Goal: Task Accomplishment & Management: Manage account settings

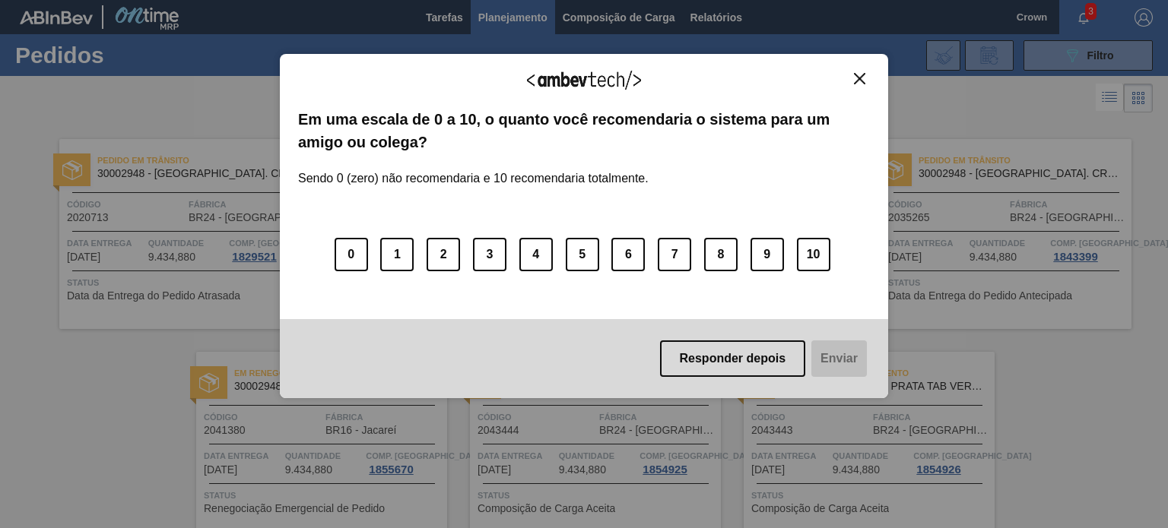
click at [853, 76] on button "Close" at bounding box center [859, 78] width 21 height 13
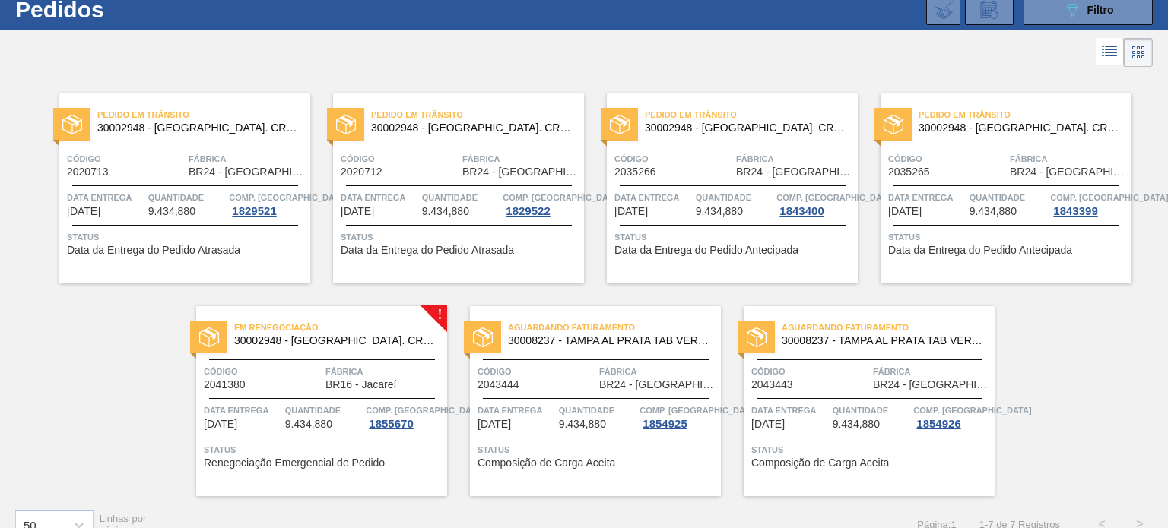
scroll to position [69, 0]
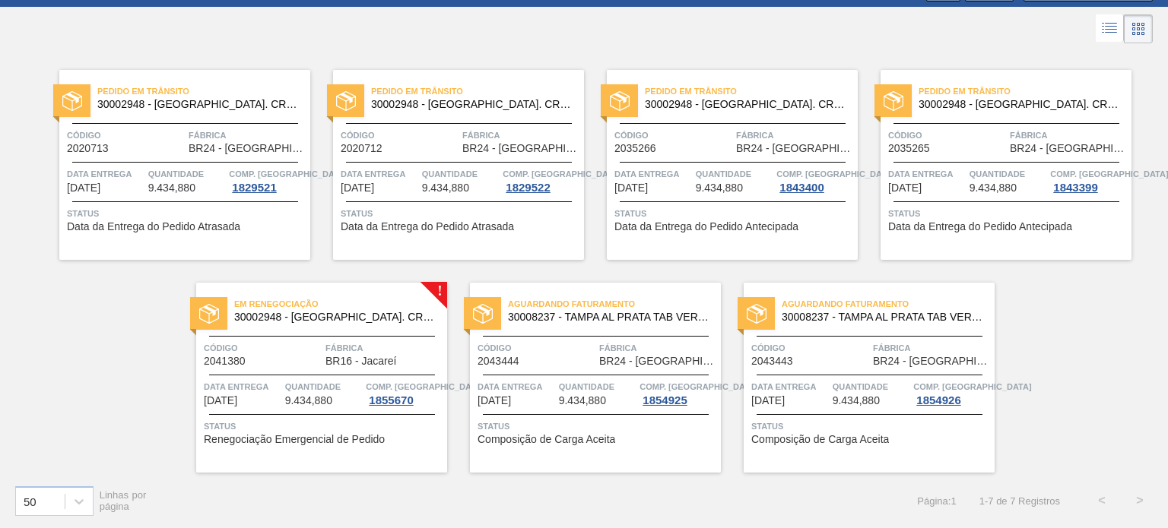
click at [227, 357] on span "2041380" at bounding box center [225, 361] width 42 height 11
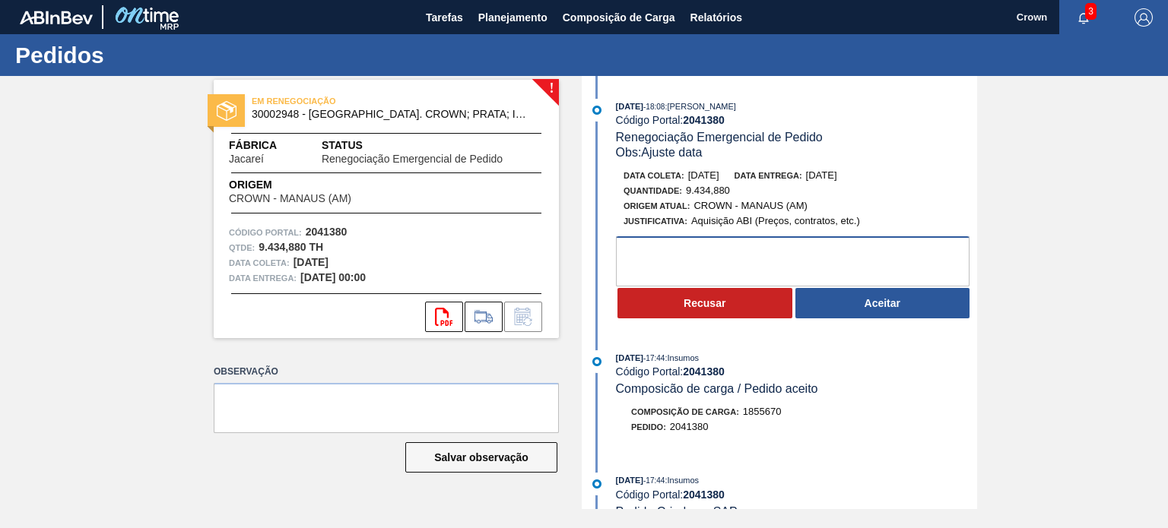
click at [791, 255] on textarea at bounding box center [792, 261] width 353 height 50
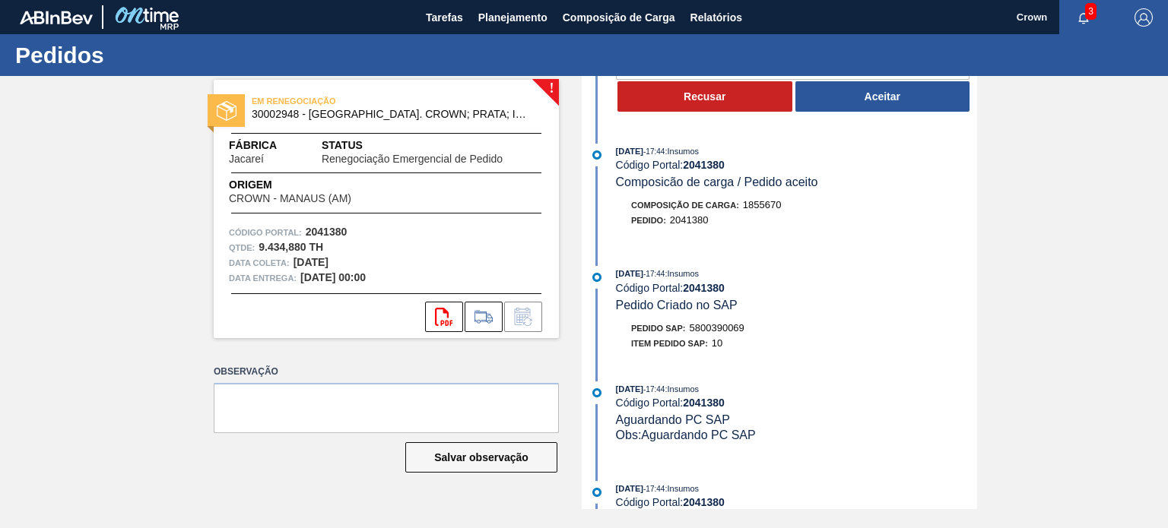
scroll to position [228, 0]
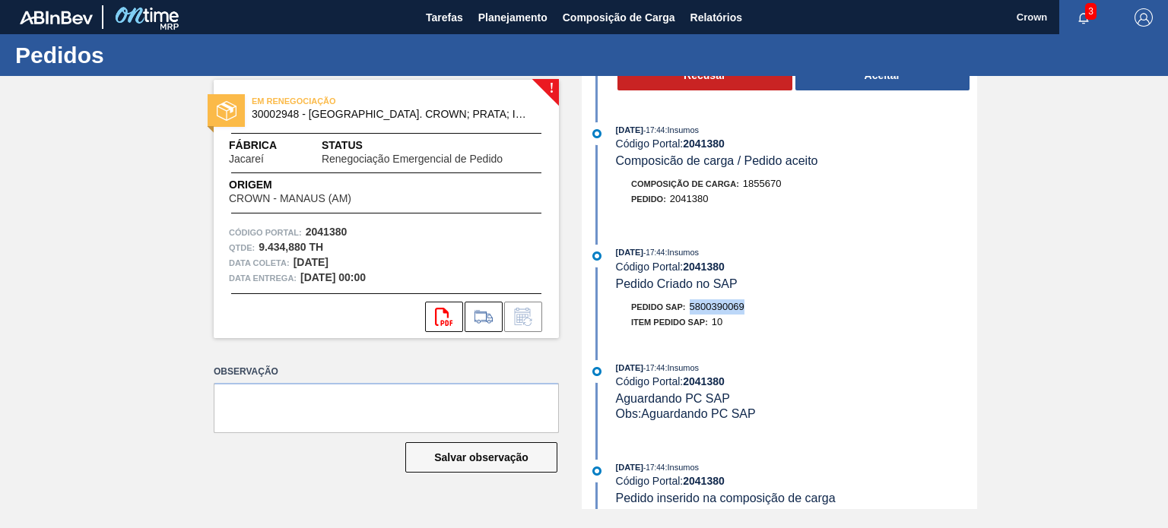
drag, startPoint x: 744, startPoint y: 312, endPoint x: 685, endPoint y: 317, distance: 59.5
click at [685, 315] on div "Pedido SAP: 5800390069" at bounding box center [687, 307] width 113 height 15
click at [685, 312] on span "Pedido SAP:" at bounding box center [658, 307] width 55 height 9
click at [699, 312] on span "5800390069" at bounding box center [717, 306] width 55 height 11
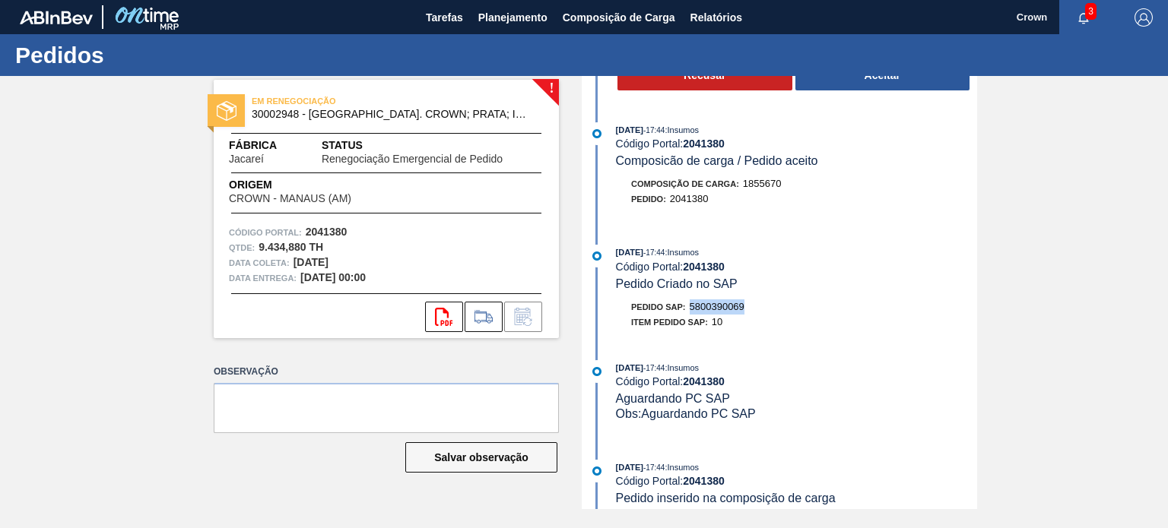
copy span "5800390069"
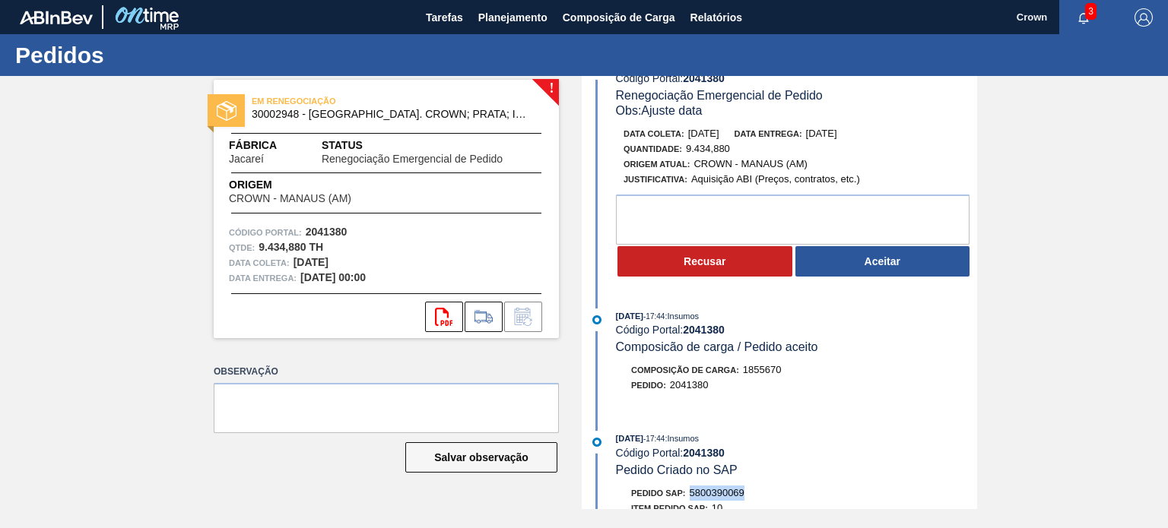
scroll to position [0, 0]
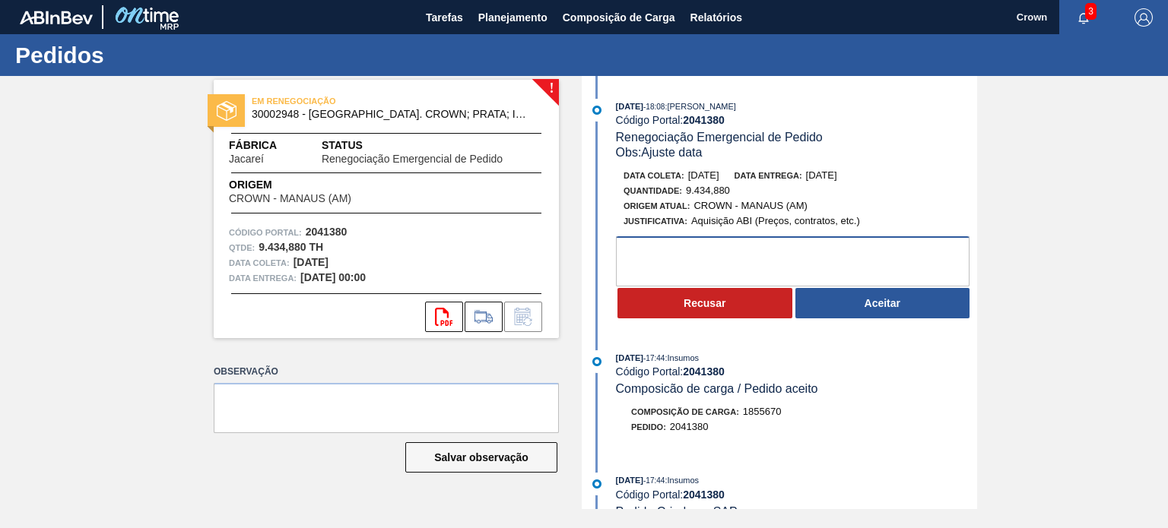
click at [849, 269] on textarea at bounding box center [792, 261] width 353 height 50
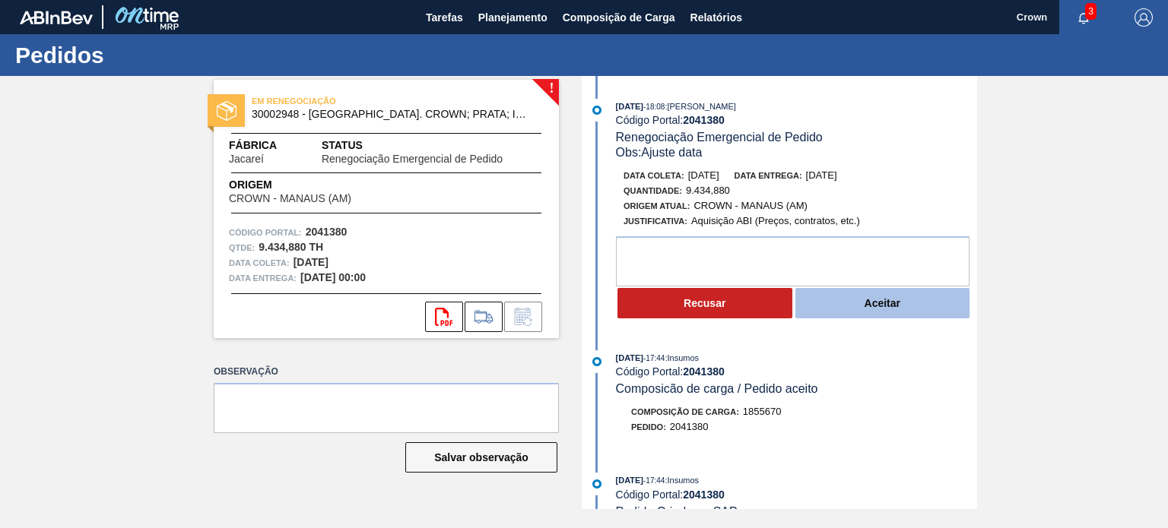
click at [893, 296] on button "Aceitar" at bounding box center [882, 303] width 175 height 30
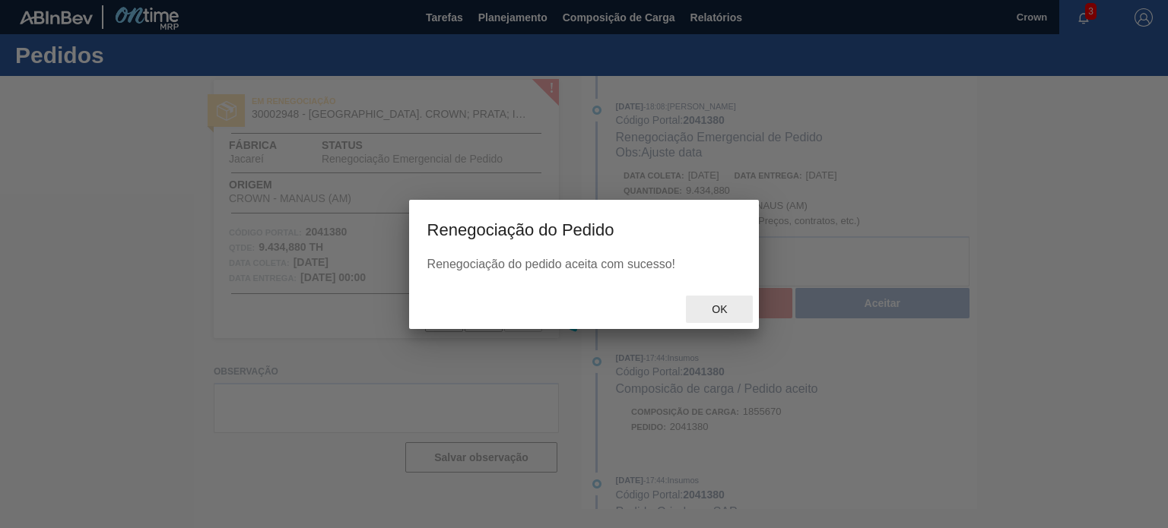
click at [719, 306] on span "Ok" at bounding box center [719, 309] width 40 height 12
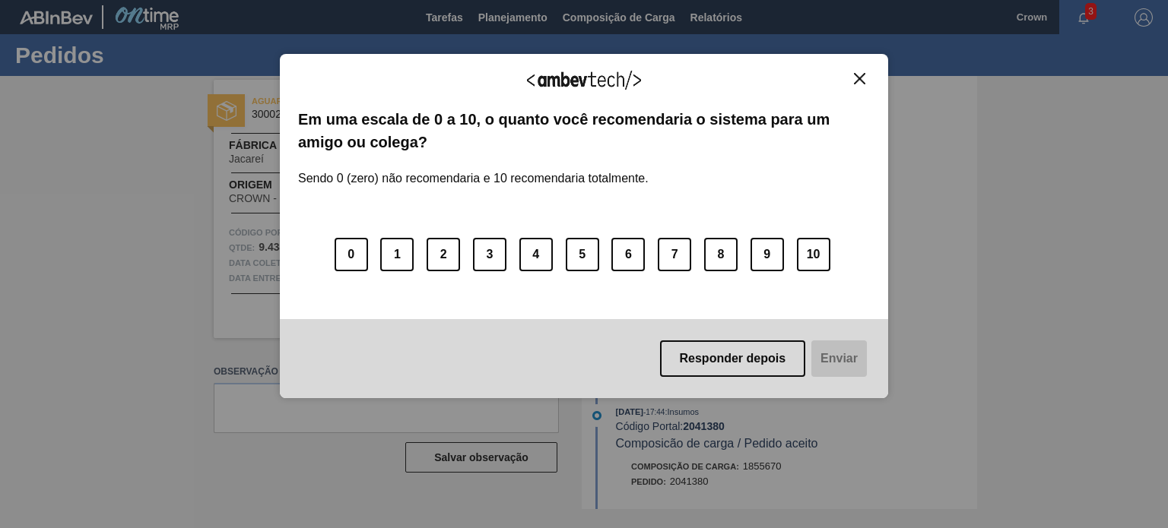
click at [855, 104] on div "Agradecemos seu feedback!" at bounding box center [584, 90] width 572 height 36
click at [861, 81] on img "Close" at bounding box center [859, 78] width 11 height 11
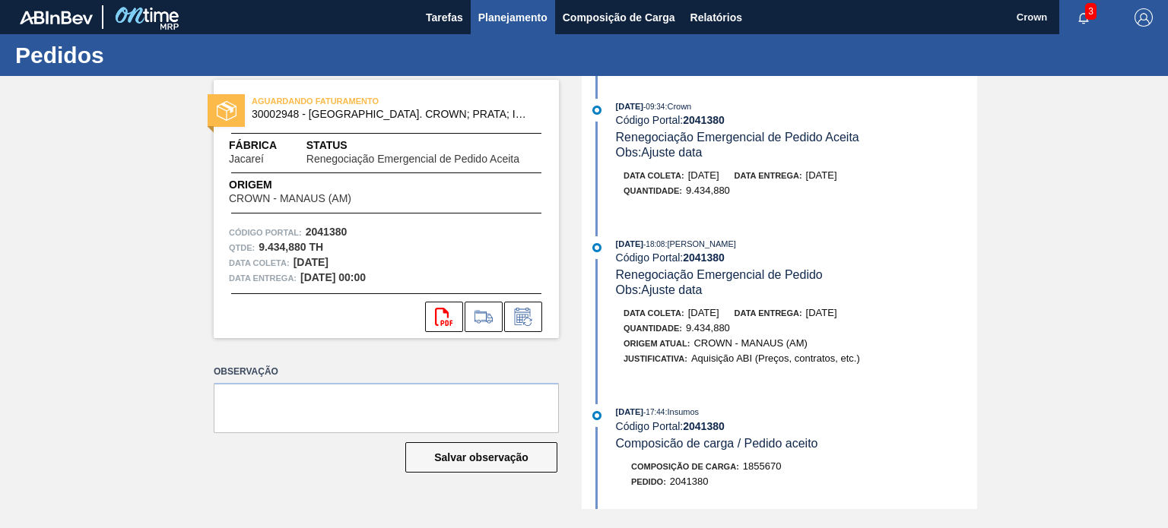
click at [545, 2] on button "Planejamento" at bounding box center [513, 17] width 84 height 34
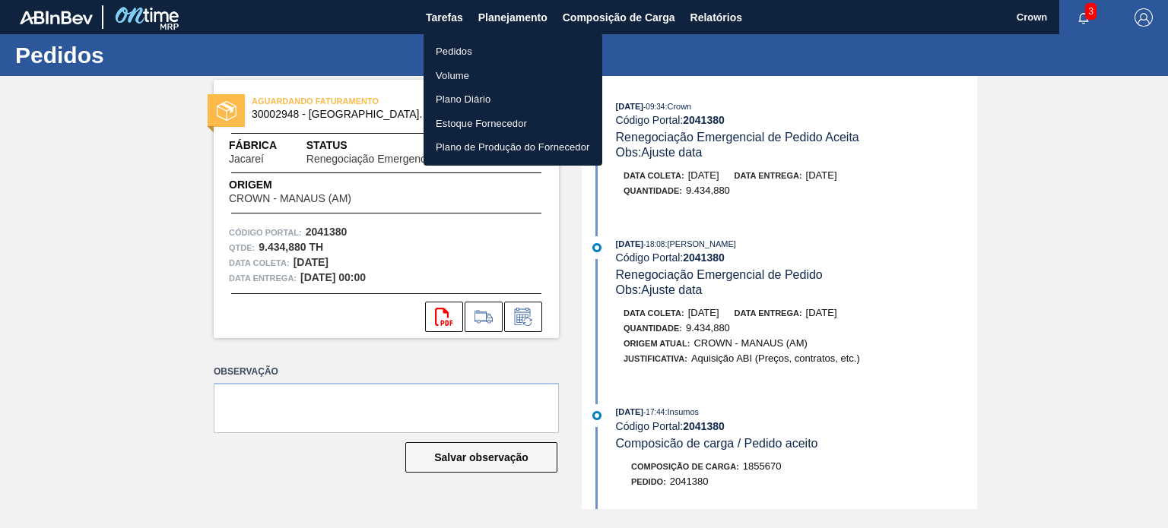
click at [483, 56] on li "Pedidos" at bounding box center [512, 52] width 179 height 24
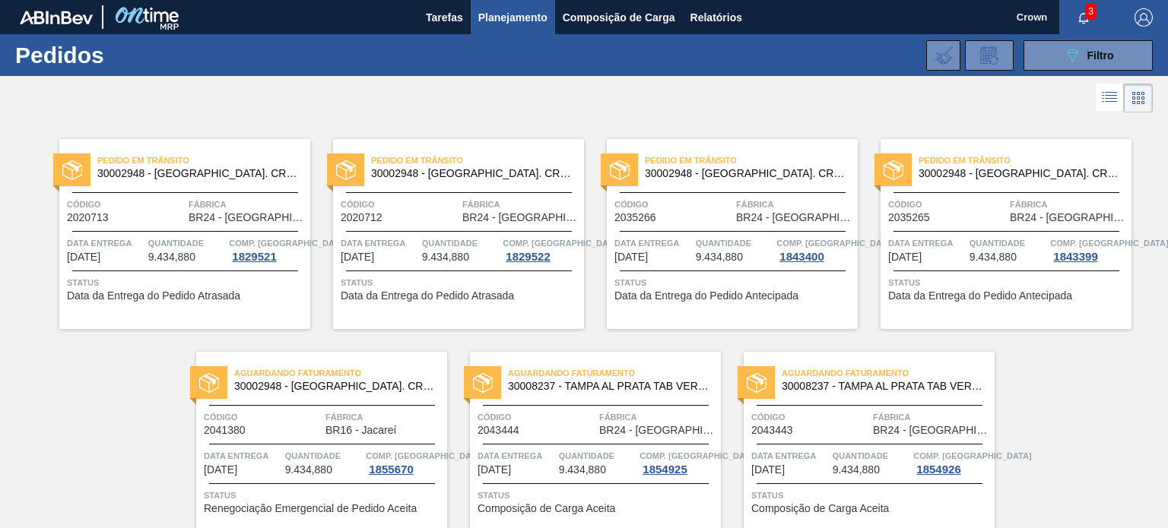
click at [614, 449] on span "Quantidade" at bounding box center [598, 456] width 78 height 15
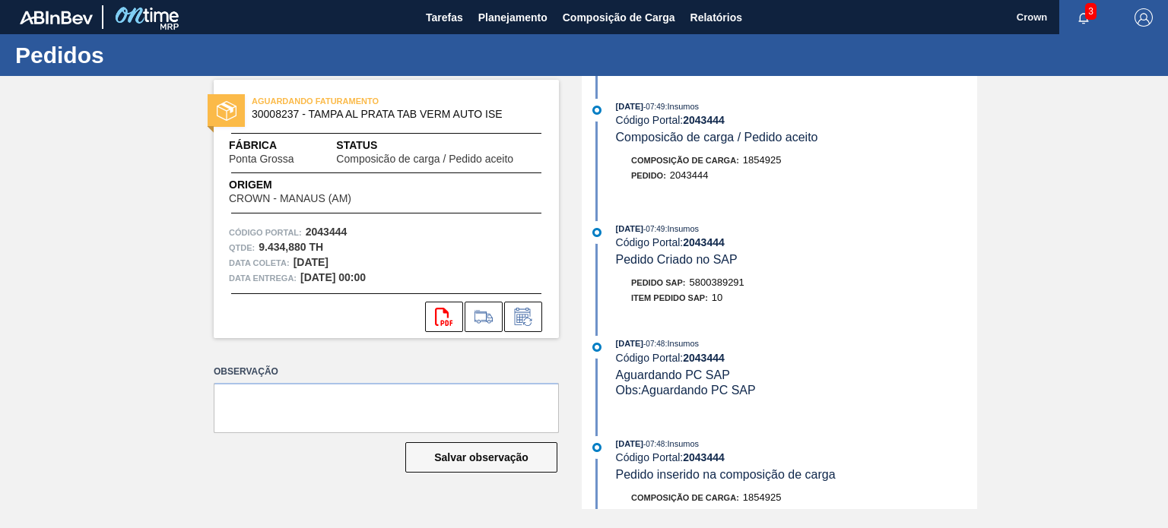
click at [734, 285] on span "5800389291" at bounding box center [717, 282] width 55 height 11
copy span "5800389291"
click at [450, 223] on div "AGUARDANDO FATURAMENTO 30008237 - TAMPA AL PRATA TAB VERM AUTO ISE Fábrica [GEO…" at bounding box center [386, 209] width 345 height 258
click at [523, 324] on icon at bounding box center [523, 317] width 24 height 18
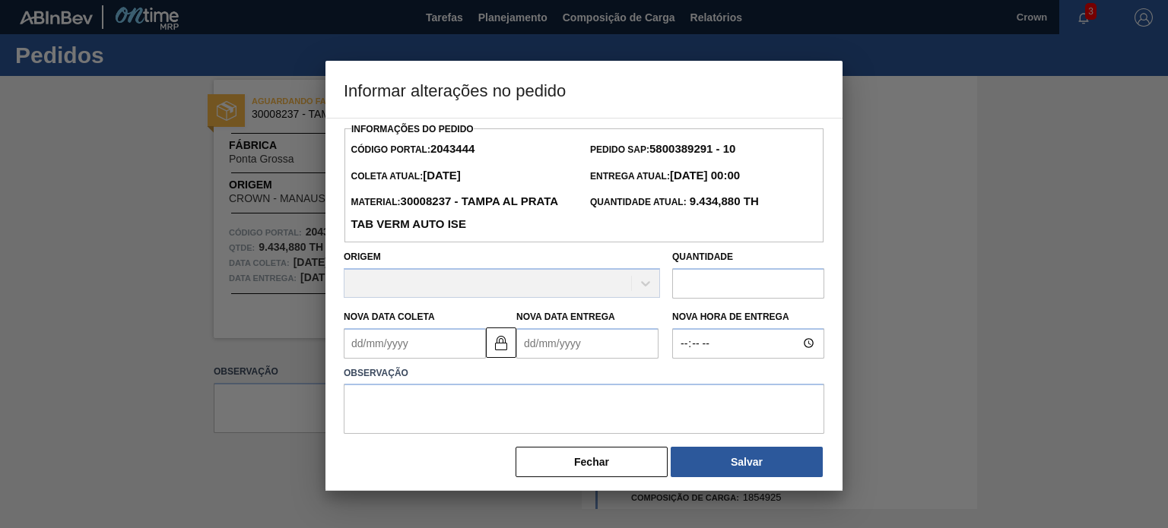
click at [423, 349] on Coleta2043444 "Nova Data Coleta" at bounding box center [415, 343] width 142 height 30
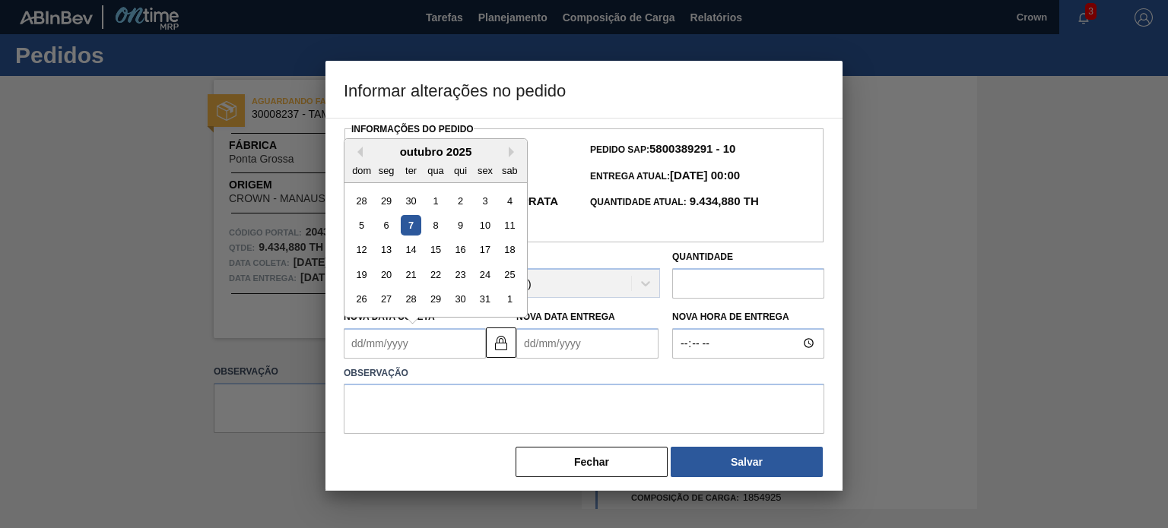
drag, startPoint x: 426, startPoint y: 338, endPoint x: 460, endPoint y: 250, distance: 93.6
click at [392, 251] on div "13" at bounding box center [386, 249] width 21 height 21
type Coleta2043444 "[DATE]"
type Entrega2043444 "[DATE]"
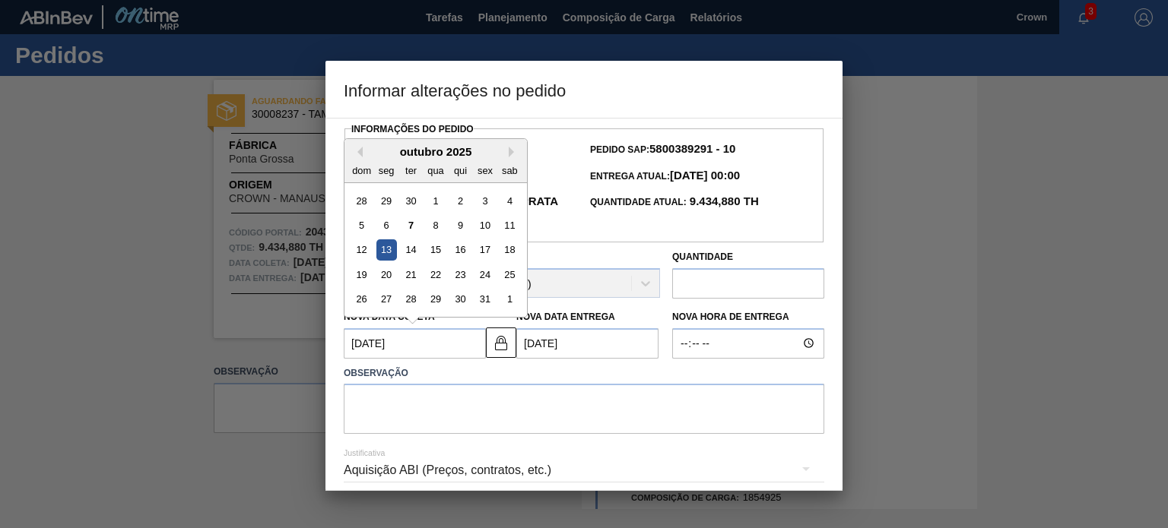
click at [429, 347] on Coleta2043444 "[DATE]" at bounding box center [415, 343] width 142 height 30
click at [463, 255] on div "16" at bounding box center [460, 249] width 21 height 21
type Coleta2043444 "[DATE]"
type Entrega2043444 "[DATE]"
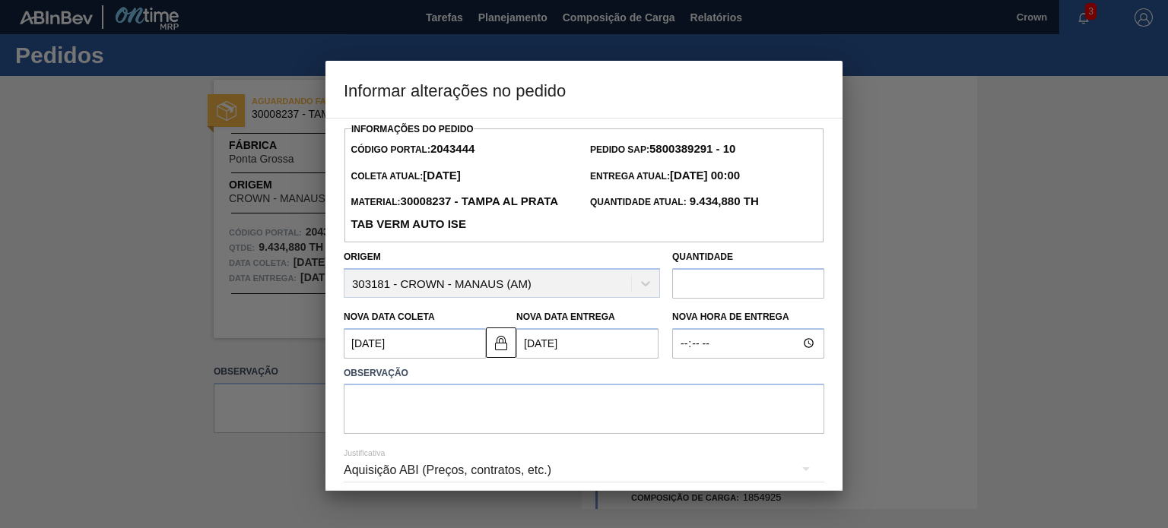
drag, startPoint x: 599, startPoint y: 375, endPoint x: 596, endPoint y: 344, distance: 31.3
click at [599, 373] on label "Observação" at bounding box center [584, 374] width 480 height 22
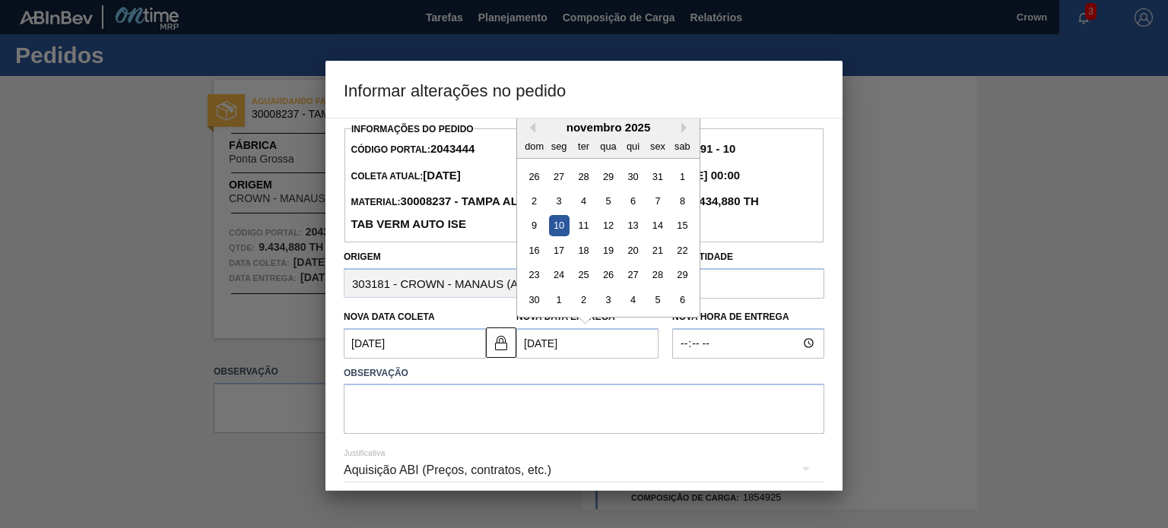
click at [595, 343] on Entrega2043444 "[DATE]" at bounding box center [587, 343] width 142 height 30
click at [458, 337] on Coleta2043444 "[DATE]" at bounding box center [415, 343] width 142 height 30
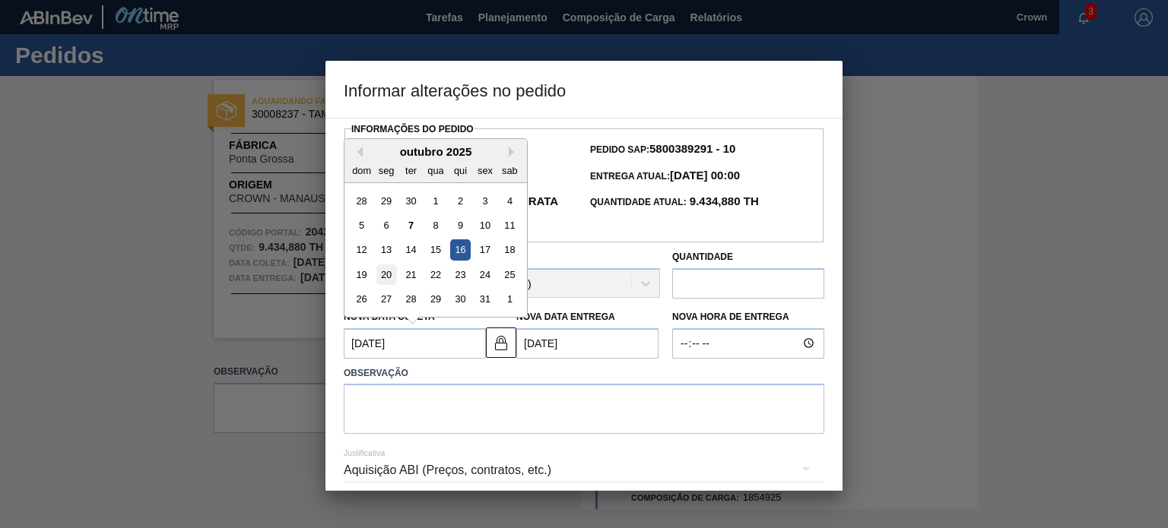
click at [381, 270] on div "20" at bounding box center [386, 275] width 21 height 21
type Coleta2043444 "[DATE]"
type Entrega2043444 "[DATE]"
click at [453, 337] on Coleta2043444 "[DATE]" at bounding box center [415, 343] width 142 height 30
click at [464, 249] on div "16" at bounding box center [460, 249] width 21 height 21
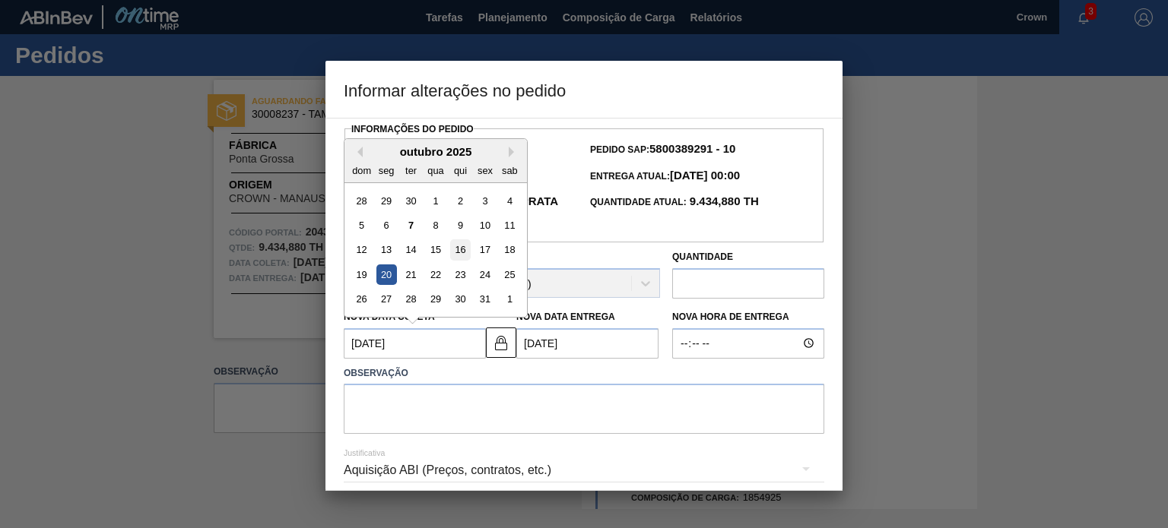
type Coleta2043444 "[DATE]"
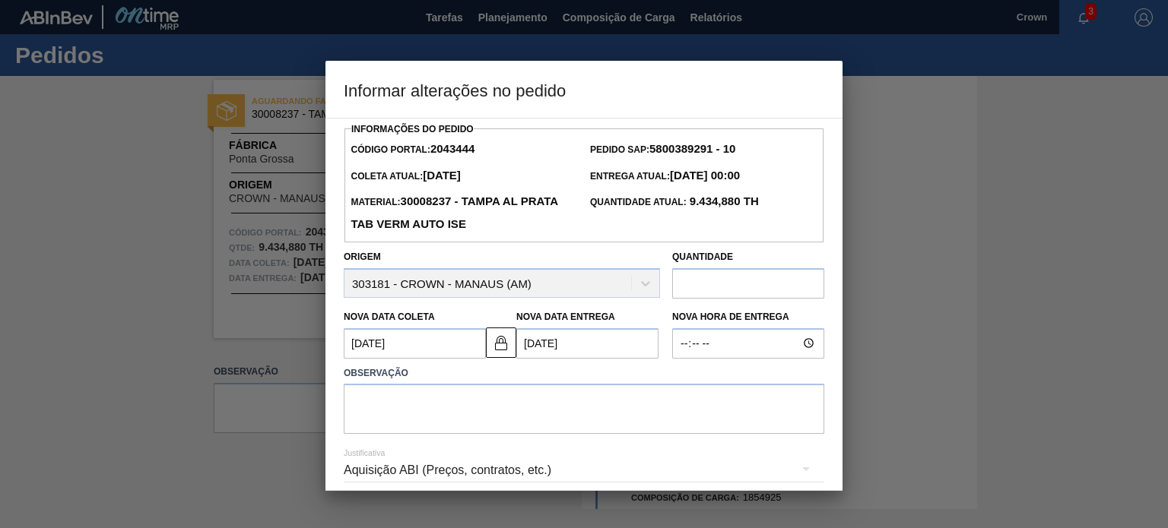
click at [571, 352] on Entrega2043444 "[DATE]" at bounding box center [587, 343] width 142 height 30
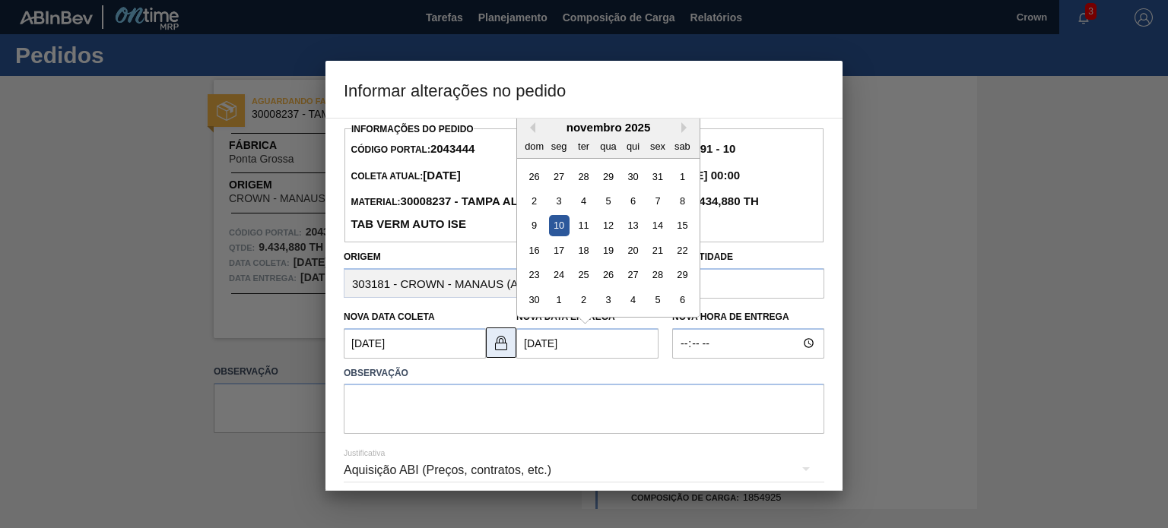
click at [509, 340] on button at bounding box center [501, 343] width 30 height 30
click at [563, 354] on Entrega2043444 "[DATE]" at bounding box center [587, 343] width 142 height 30
click at [626, 221] on div "13" at bounding box center [633, 225] width 21 height 21
type Entrega2043444 "[DATE]"
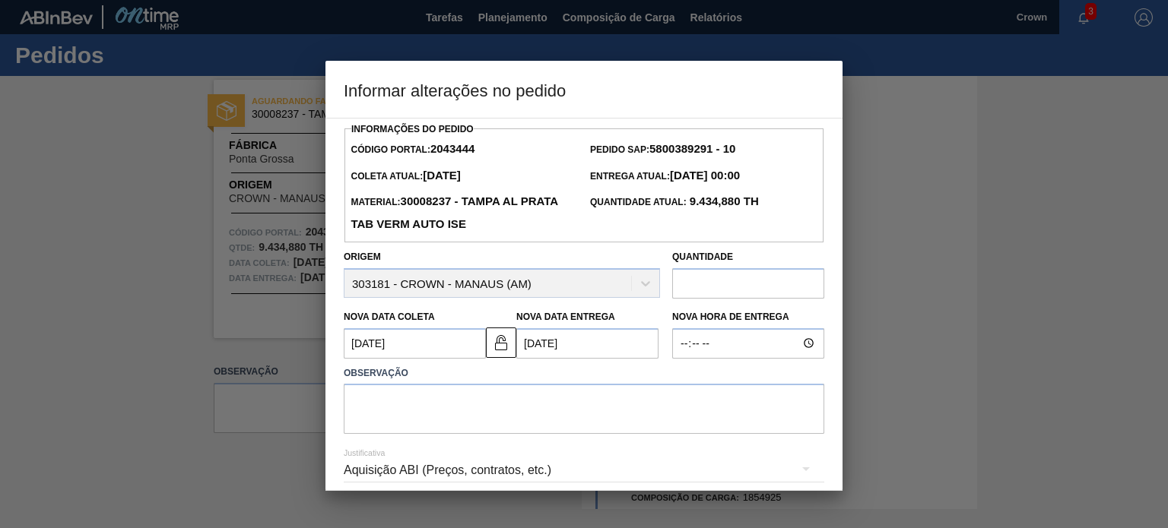
click at [611, 335] on Entrega2043444 "[DATE]" at bounding box center [587, 343] width 142 height 30
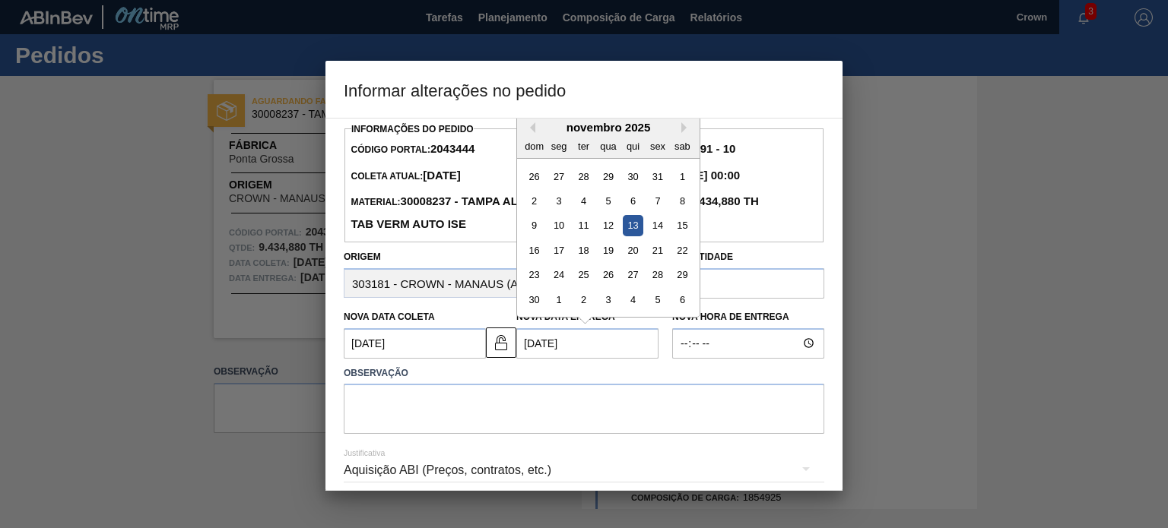
click at [606, 375] on label "Observação" at bounding box center [584, 374] width 480 height 22
click at [546, 344] on Entrega2043444 "[DATE]" at bounding box center [587, 343] width 142 height 30
click at [591, 367] on label "Observação" at bounding box center [584, 374] width 480 height 22
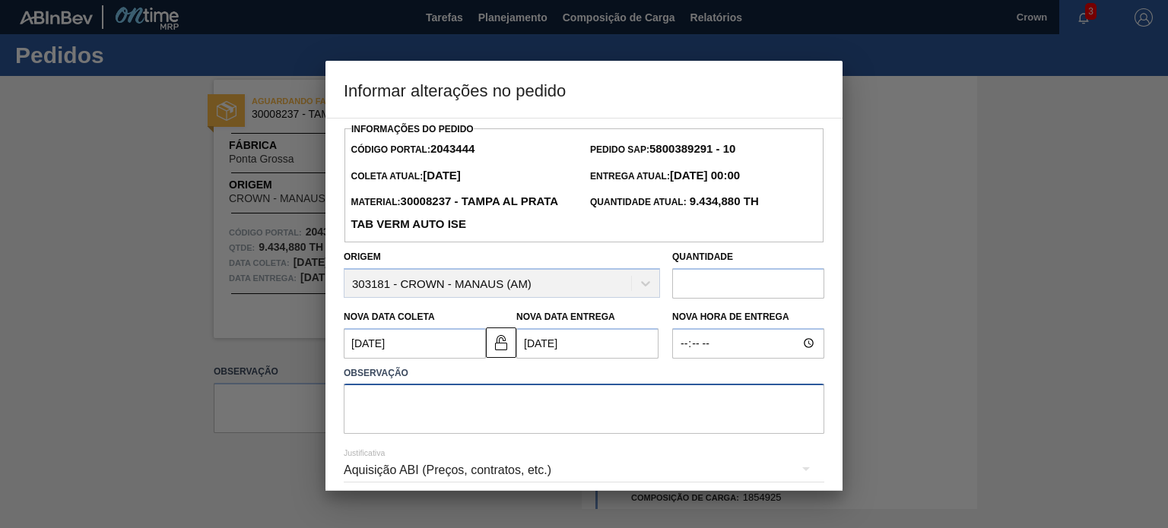
click at [575, 410] on textarea at bounding box center [584, 409] width 480 height 50
type textarea "A"
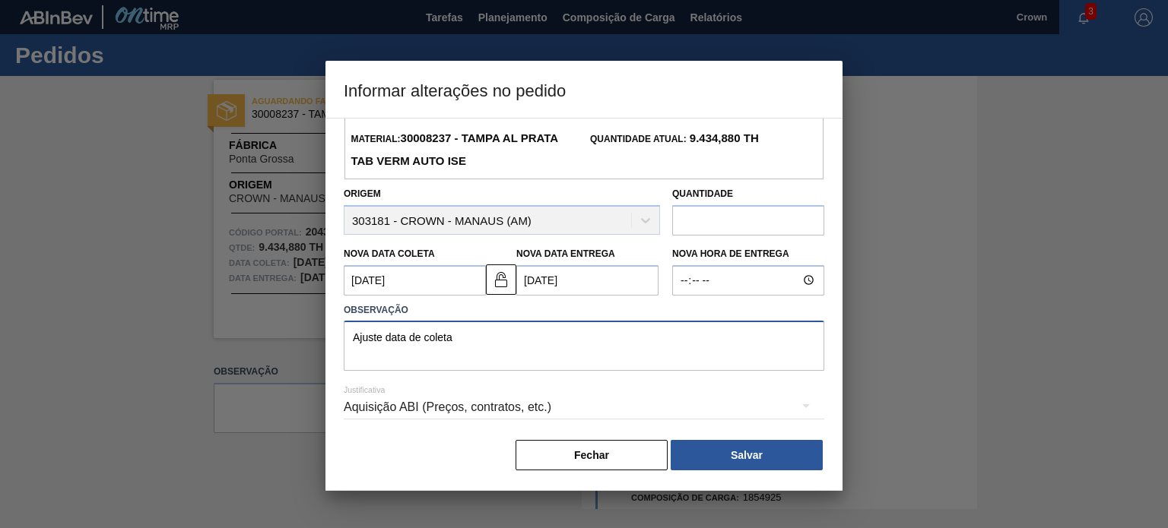
type textarea "Ajuste data de coleta"
click at [571, 409] on div "Aquisição ABI (Preços, contratos, etc.)" at bounding box center [584, 407] width 480 height 43
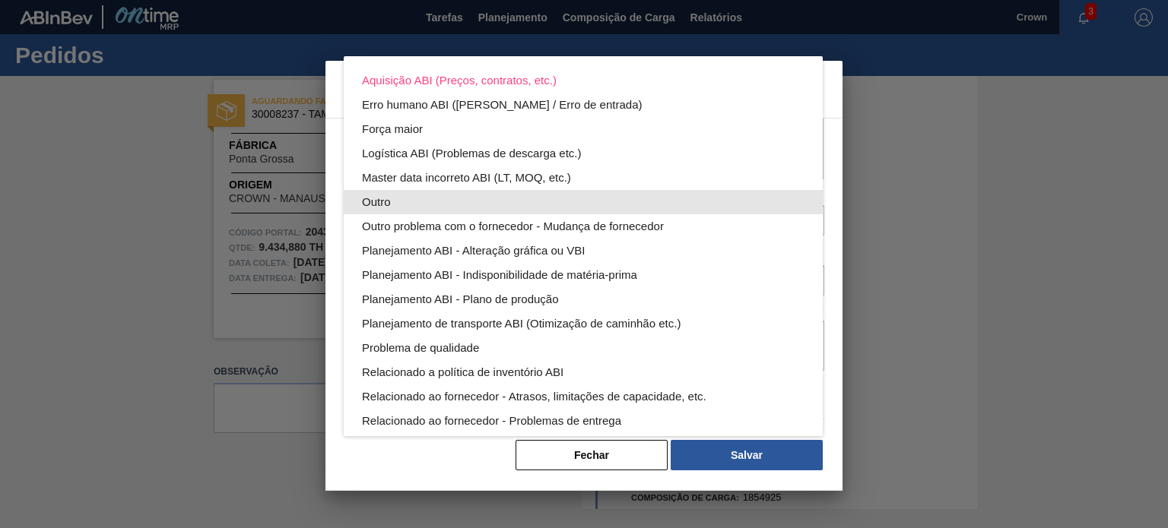
click at [422, 208] on div "Outro" at bounding box center [583, 202] width 442 height 24
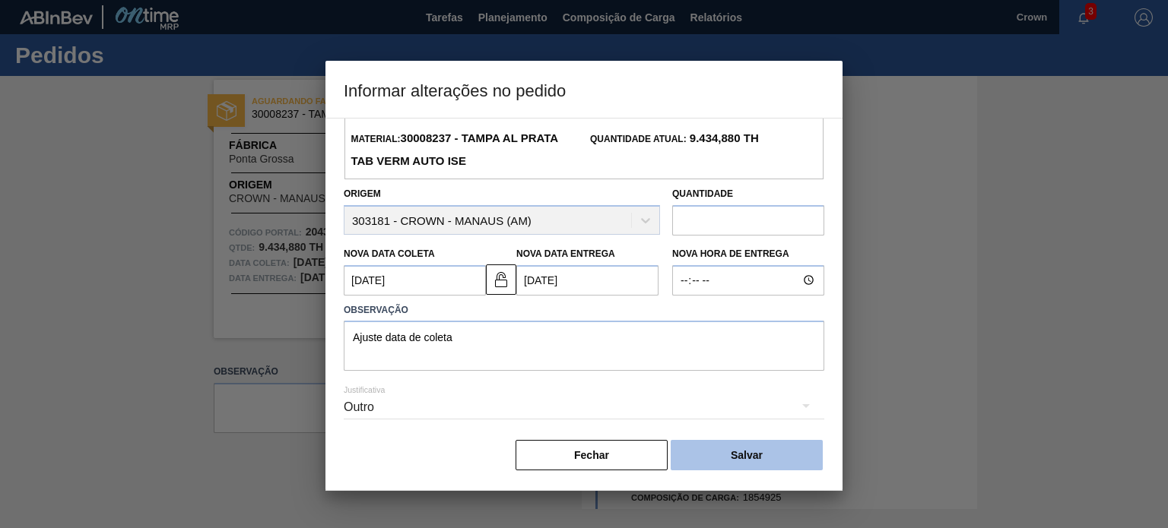
click at [707, 442] on button "Salvar" at bounding box center [746, 455] width 152 height 30
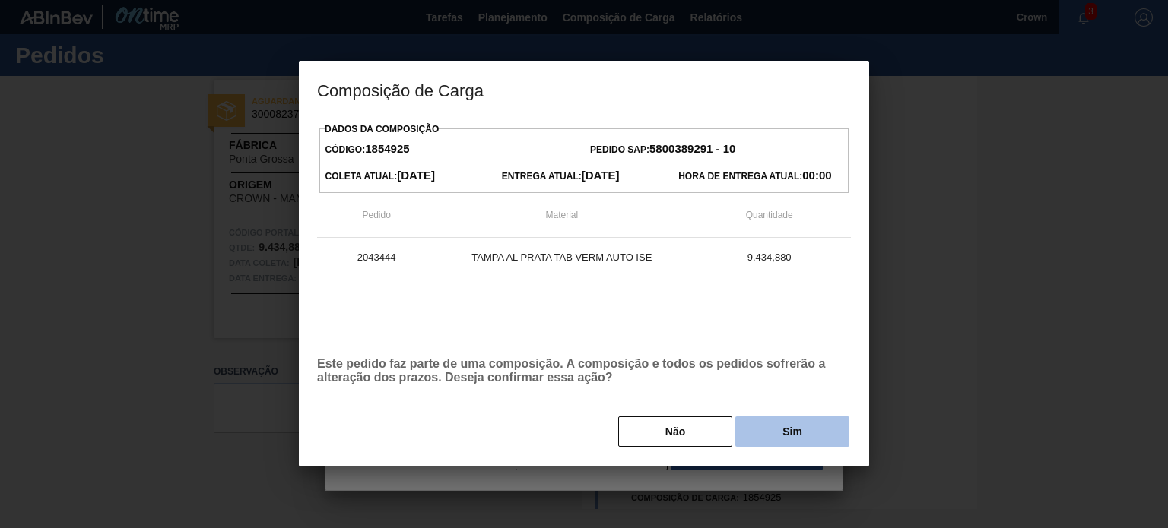
click at [789, 423] on button "Sim" at bounding box center [792, 432] width 114 height 30
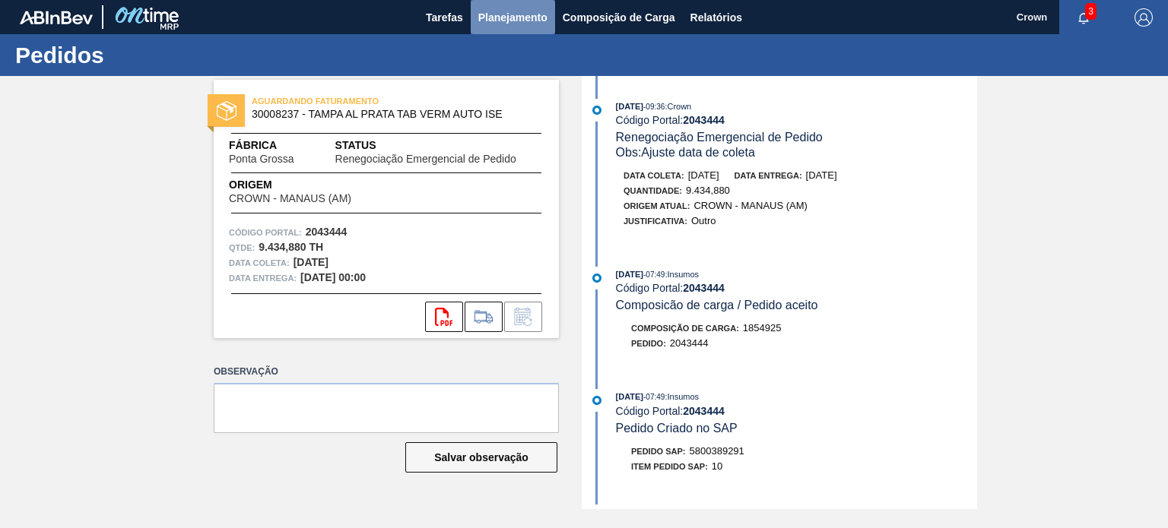
click at [529, 8] on span "Planejamento" at bounding box center [512, 17] width 69 height 18
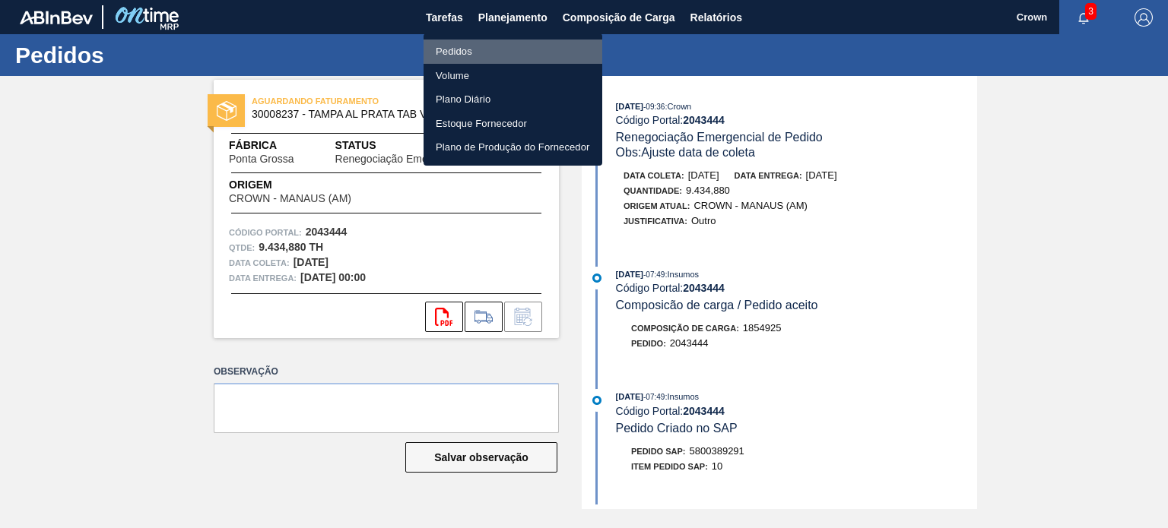
click at [459, 58] on li "Pedidos" at bounding box center [512, 52] width 179 height 24
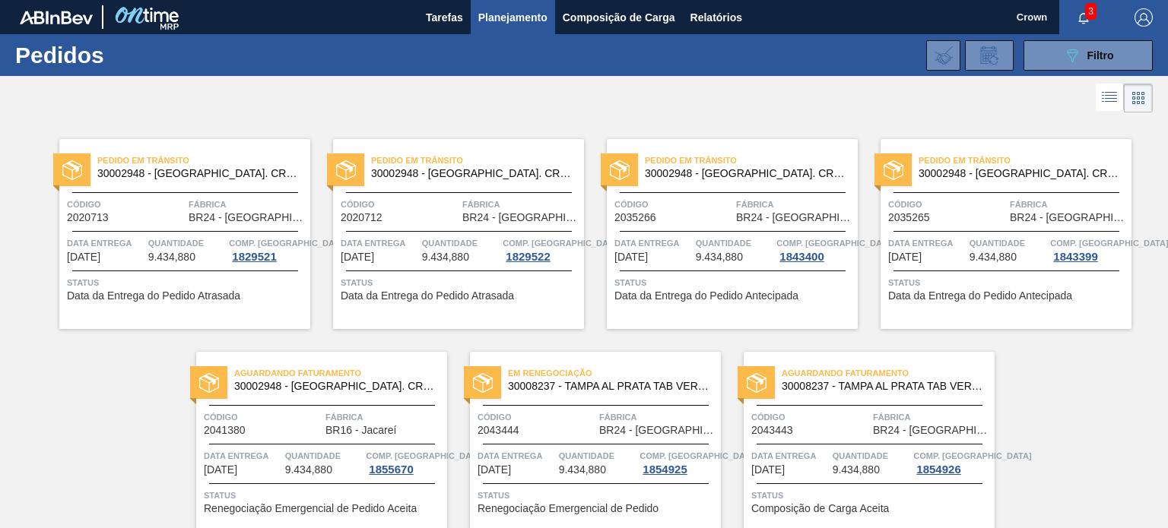
click at [763, 449] on span "Data Entrega" at bounding box center [790, 456] width 78 height 15
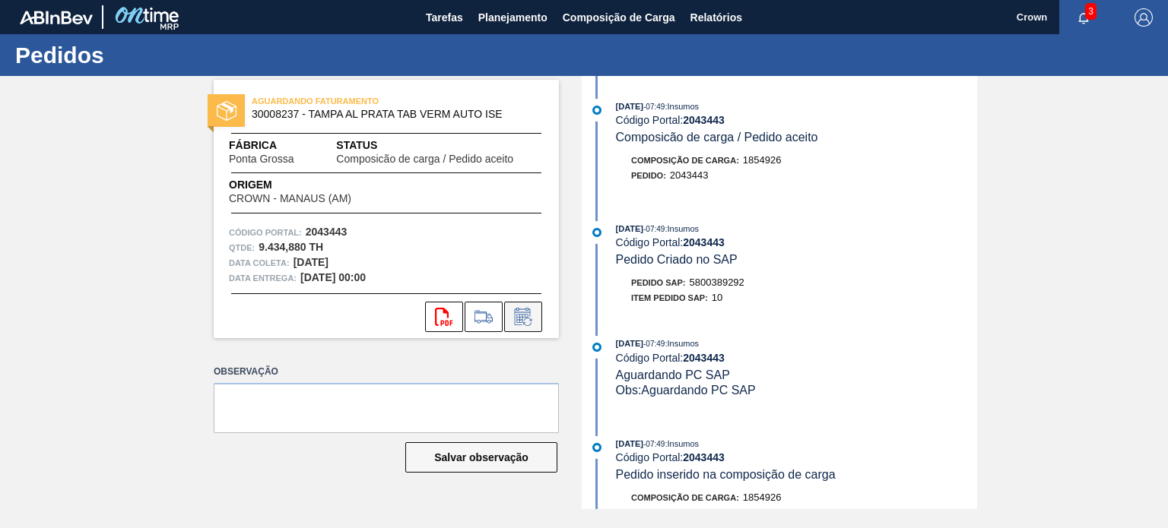
click at [515, 322] on icon at bounding box center [523, 317] width 24 height 18
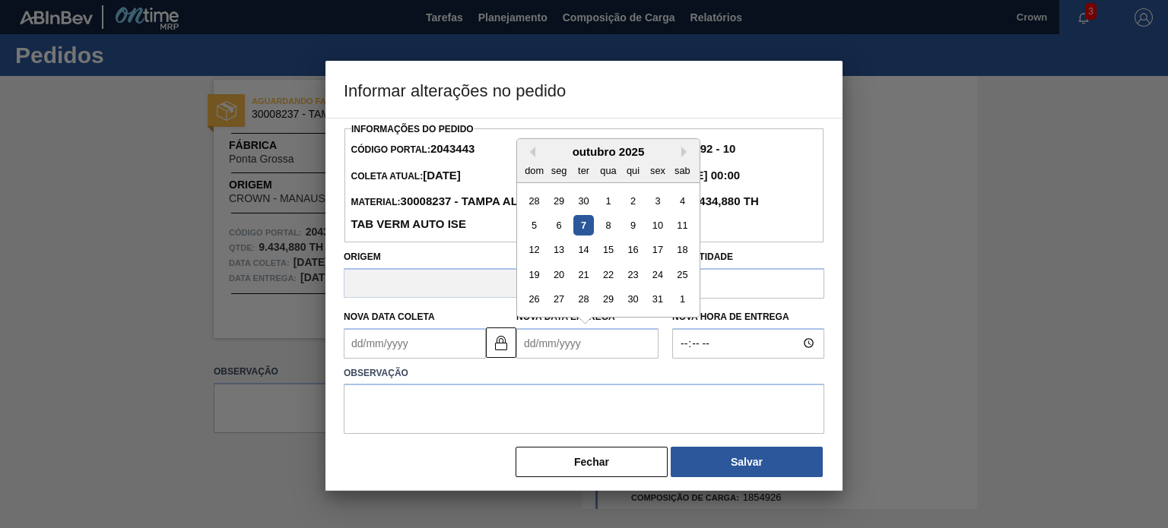
click at [560, 357] on Entrega2043443 "Nova Data Entrega" at bounding box center [587, 343] width 142 height 30
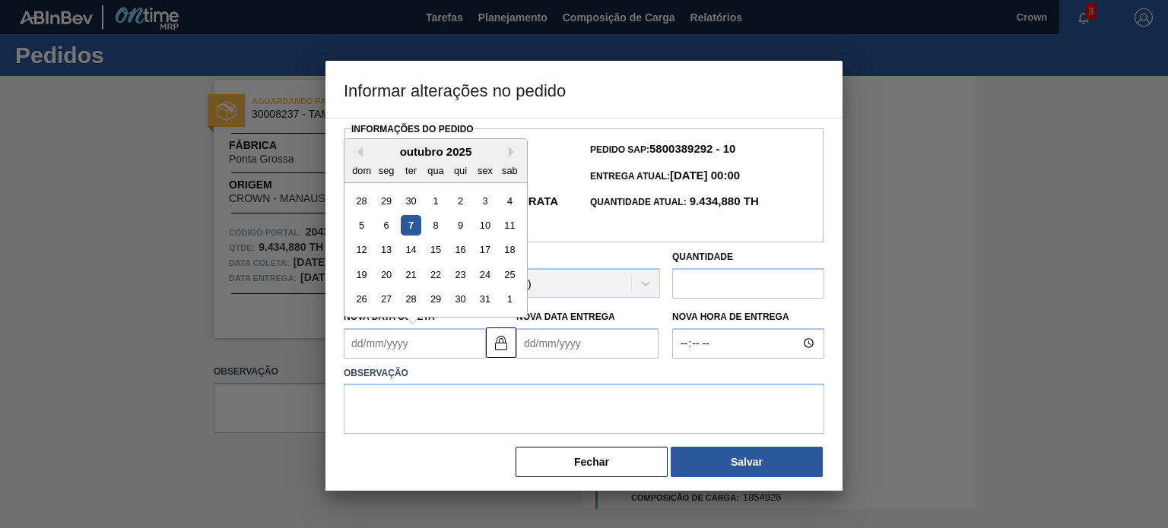
click at [450, 346] on Coleta2043443 "Nova Data Coleta" at bounding box center [415, 343] width 142 height 30
click at [496, 240] on div "12 13 14 15 16 17 18" at bounding box center [435, 249] width 173 height 24
click at [487, 246] on div "17" at bounding box center [484, 249] width 21 height 21
type Coleta2043443 "[DATE]"
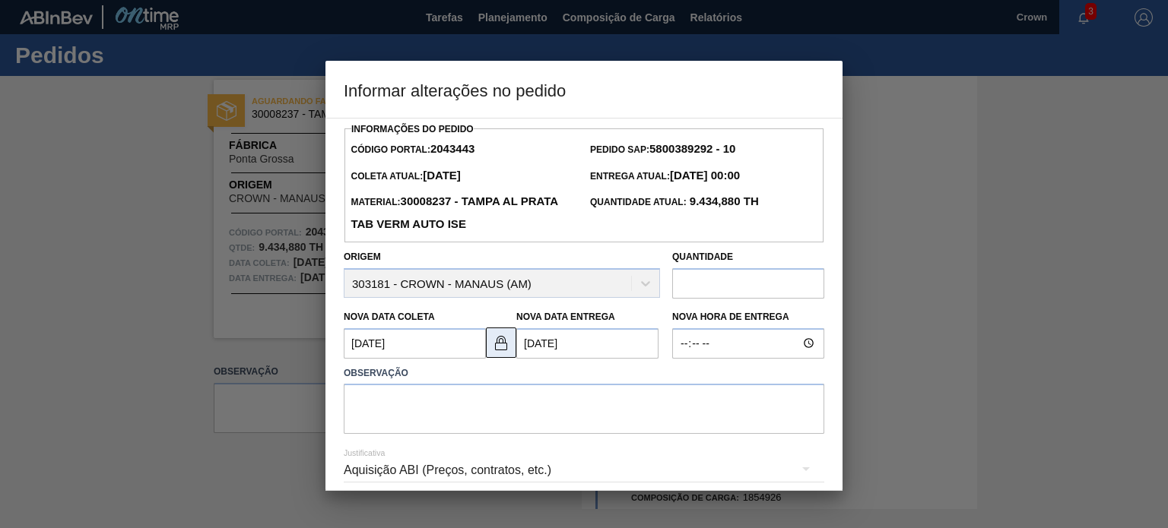
click at [505, 331] on button at bounding box center [501, 343] width 30 height 30
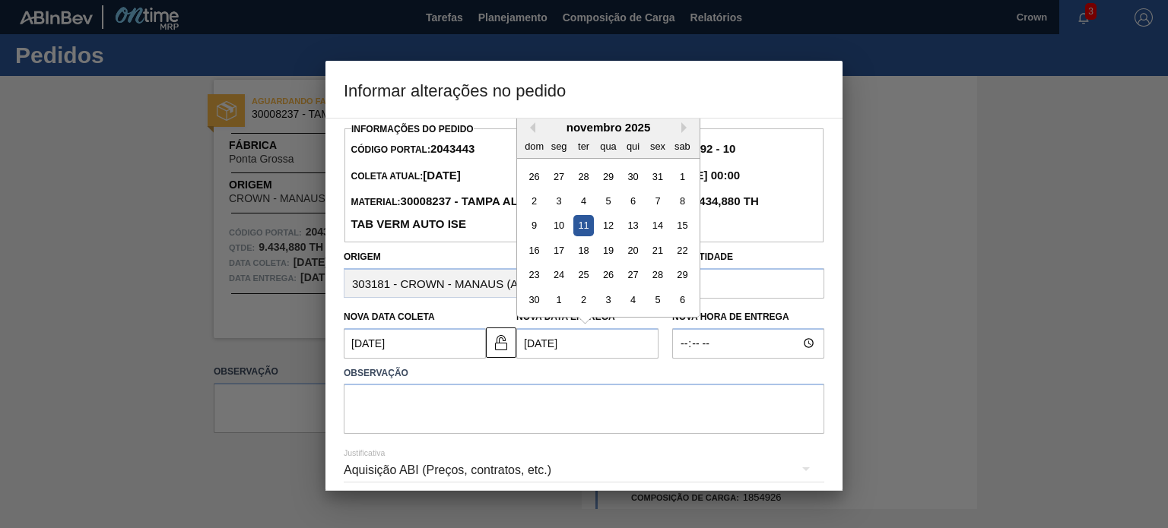
click at [562, 354] on Entrega2043443 "[DATE]" at bounding box center [587, 343] width 142 height 30
drag, startPoint x: 464, startPoint y: 322, endPoint x: 459, endPoint y: 329, distance: 8.7
click at [463, 322] on div "Nova Data Coleta [DATE]" at bounding box center [415, 332] width 142 height 52
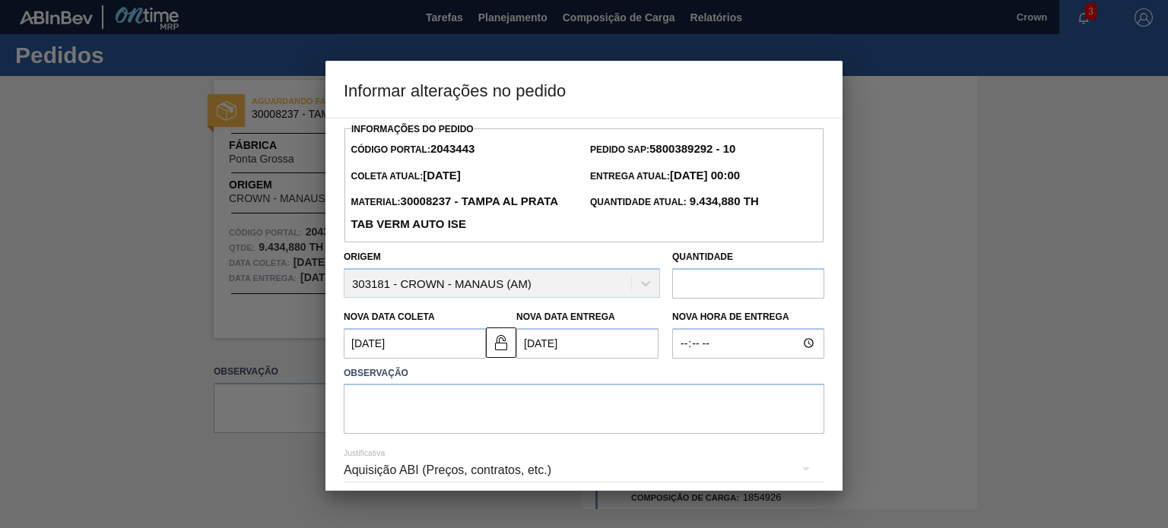
click at [455, 341] on Coleta2043443 "[DATE]" at bounding box center [415, 343] width 142 height 30
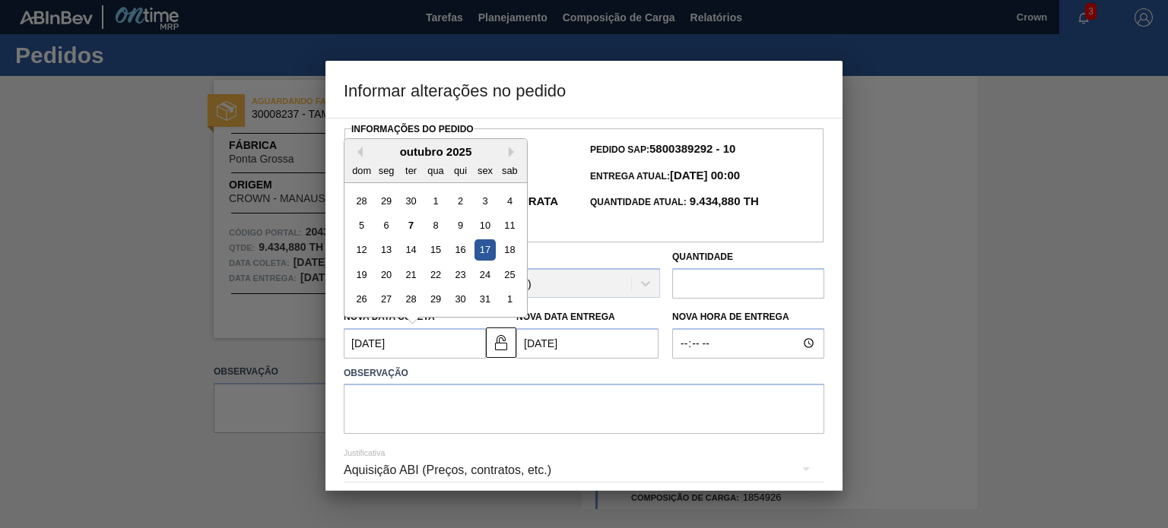
click at [587, 343] on Entrega2043443 "[DATE]" at bounding box center [587, 343] width 142 height 30
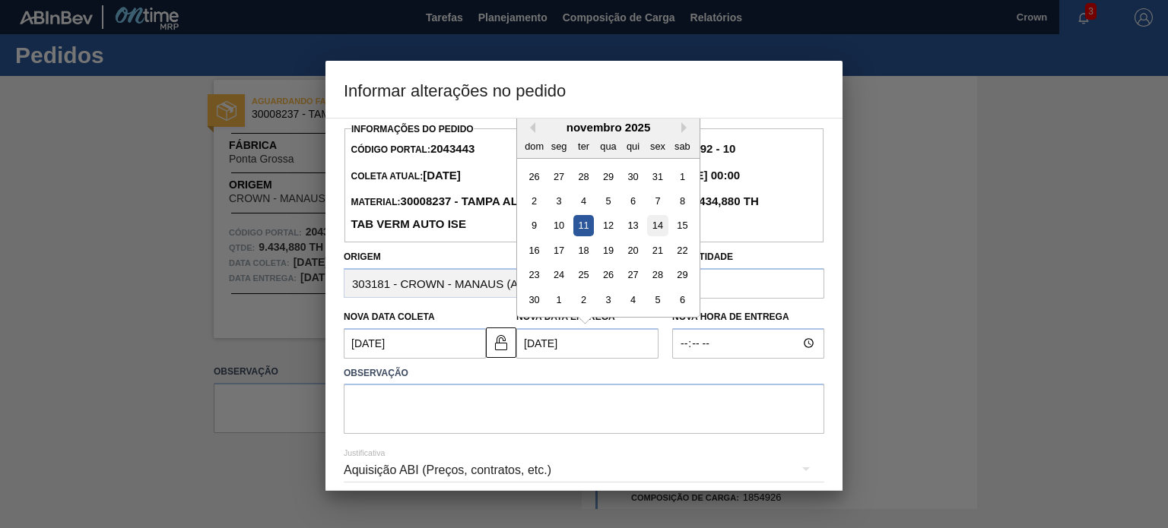
click at [648, 224] on div "14" at bounding box center [657, 225] width 21 height 21
type Entrega2043443 "[DATE]"
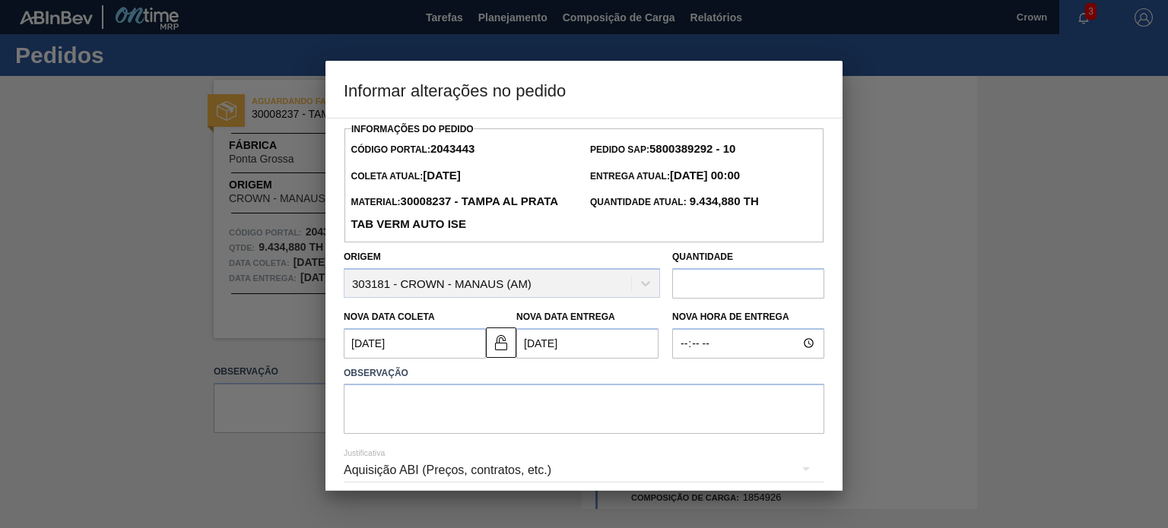
click at [564, 372] on label "Observação" at bounding box center [584, 374] width 480 height 22
click at [560, 366] on label "Observação" at bounding box center [584, 374] width 480 height 22
click at [582, 404] on textarea at bounding box center [584, 409] width 480 height 50
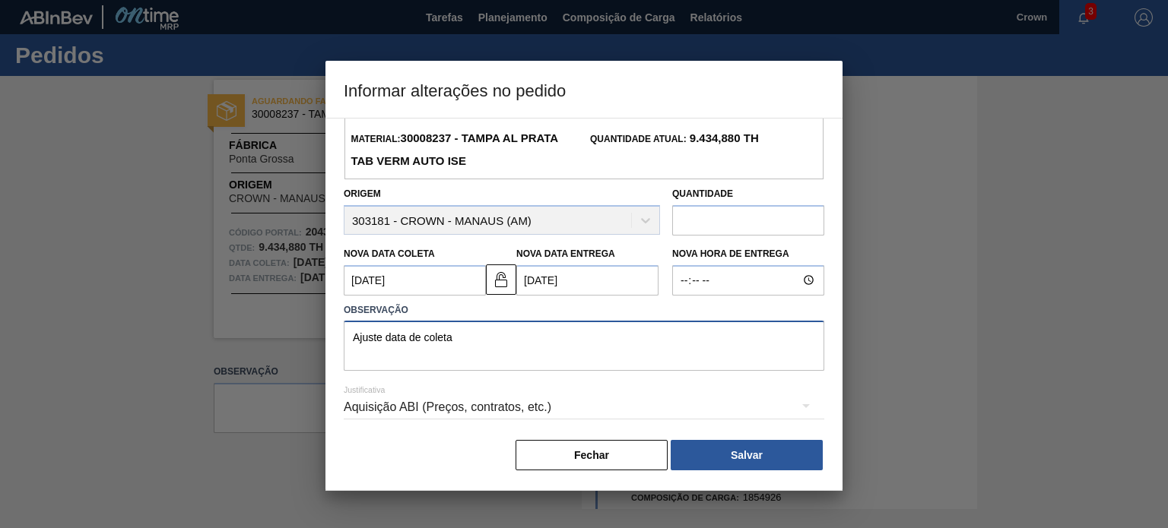
type textarea "Ajuste data de coleta"
click at [589, 395] on div "Aquisição ABI (Preços, contratos, etc.)" at bounding box center [584, 407] width 480 height 43
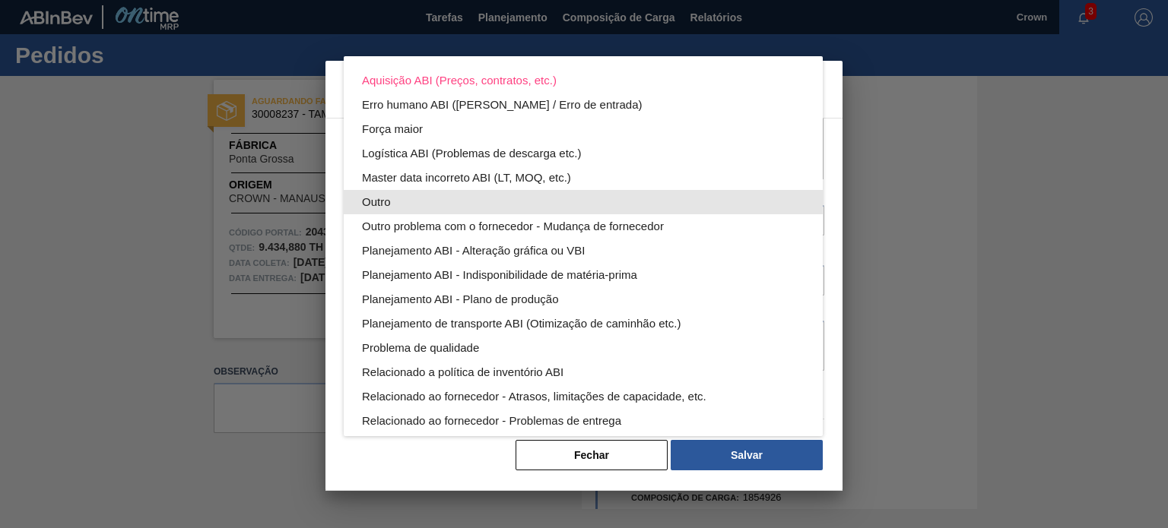
click at [411, 208] on div "Outro" at bounding box center [583, 202] width 442 height 24
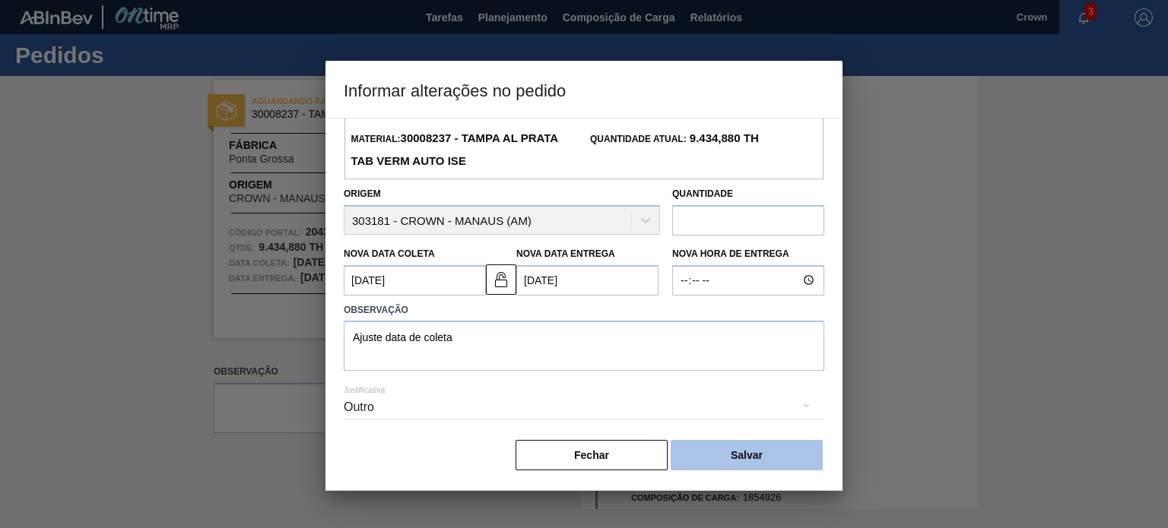
click at [764, 461] on button "Salvar" at bounding box center [746, 455] width 152 height 30
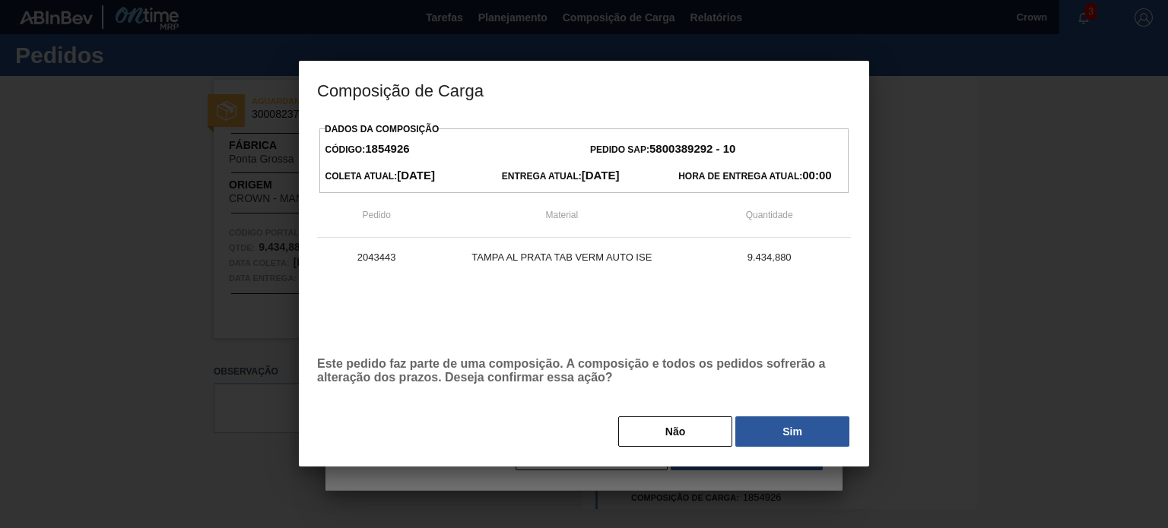
click at [822, 411] on div "Dados da Composição Código: 1854926 Pedido SAP: 5800389292 - 10 Coleta Atual: […" at bounding box center [584, 284] width 534 height 330
click at [818, 426] on button "Sim" at bounding box center [792, 432] width 114 height 30
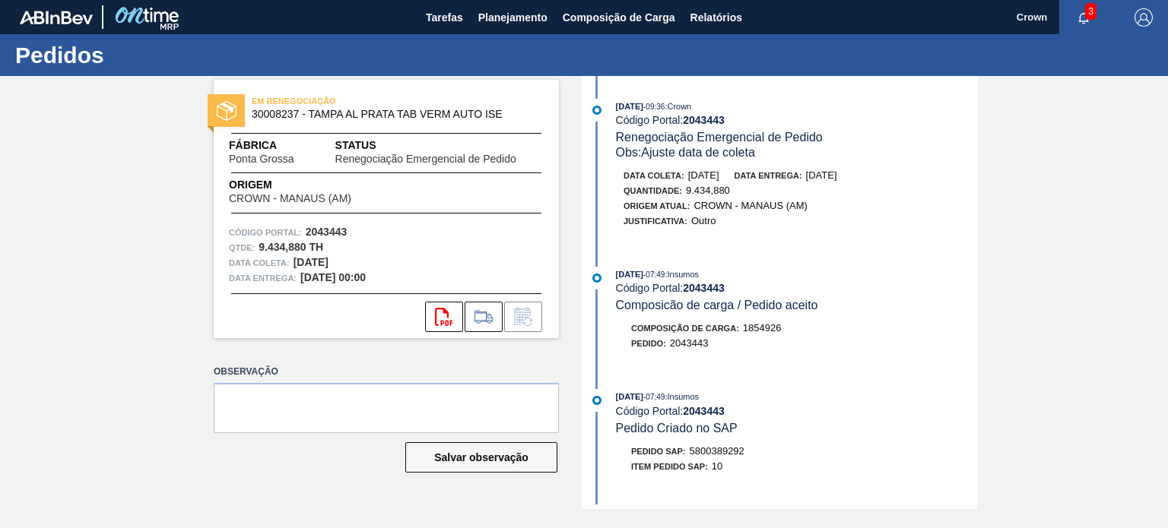
click at [730, 349] on div "Pedido : 2043443" at bounding box center [796, 343] width 361 height 15
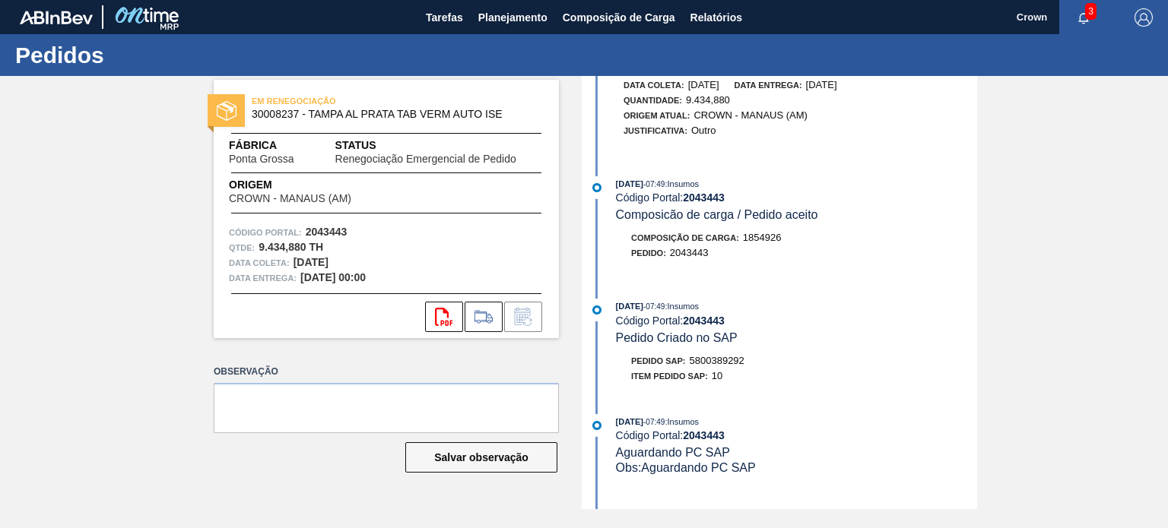
scroll to position [152, 0]
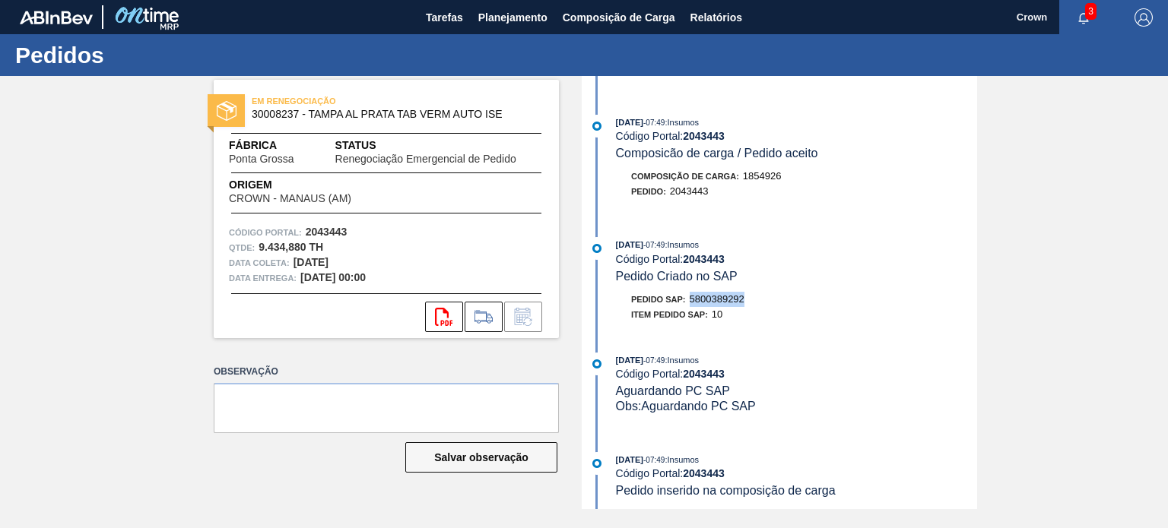
copy span "5800389292"
drag, startPoint x: 762, startPoint y: 299, endPoint x: 692, endPoint y: 306, distance: 70.3
click at [692, 306] on div "Pedido SAP: 5800389292" at bounding box center [796, 299] width 361 height 15
click at [541, 24] on span "Planejamento" at bounding box center [512, 17] width 69 height 18
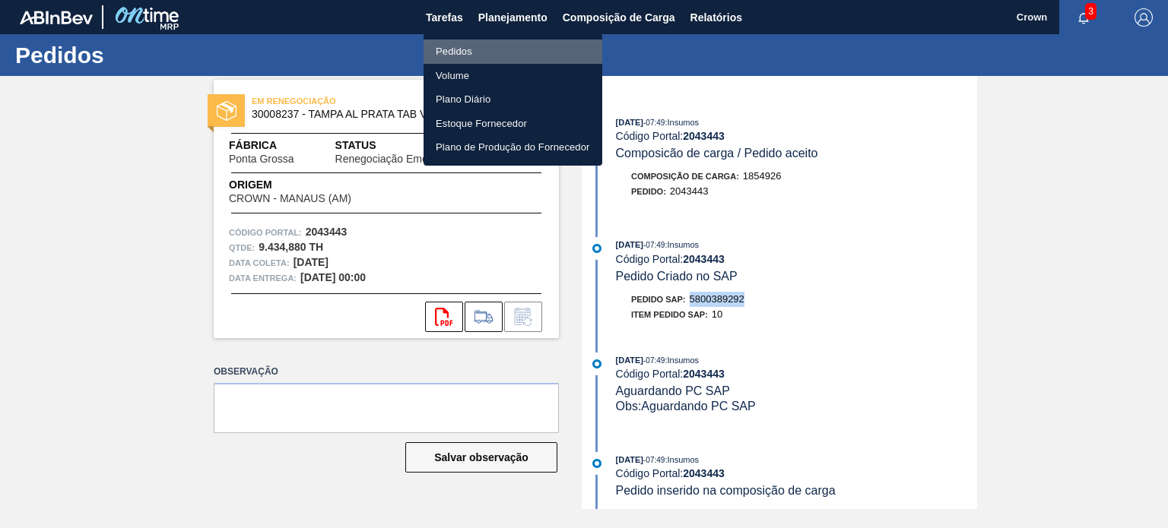
click at [519, 57] on li "Pedidos" at bounding box center [512, 52] width 179 height 24
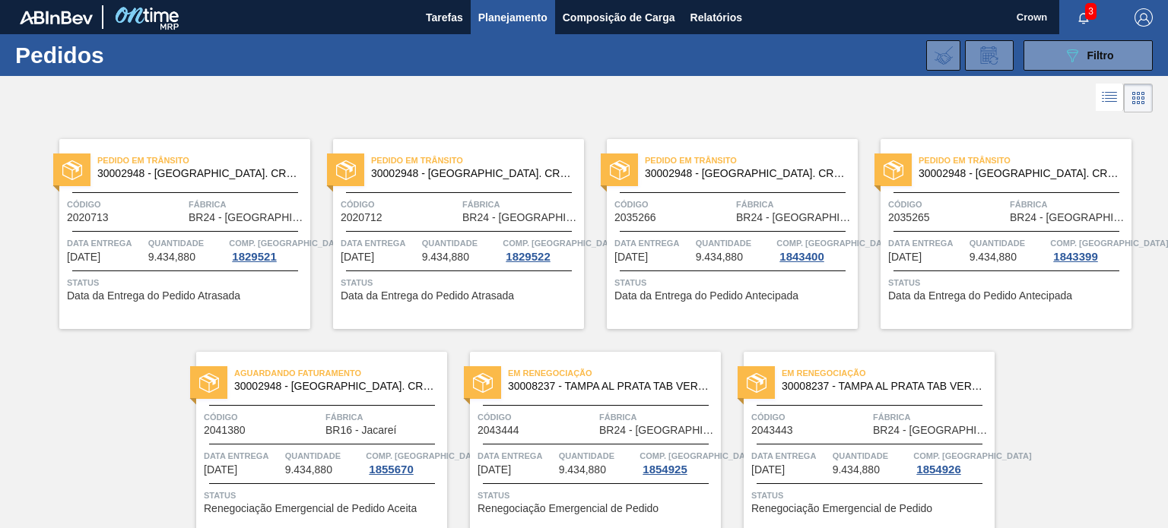
click at [519, 434] on div "Código 2043444" at bounding box center [536, 423] width 118 height 27
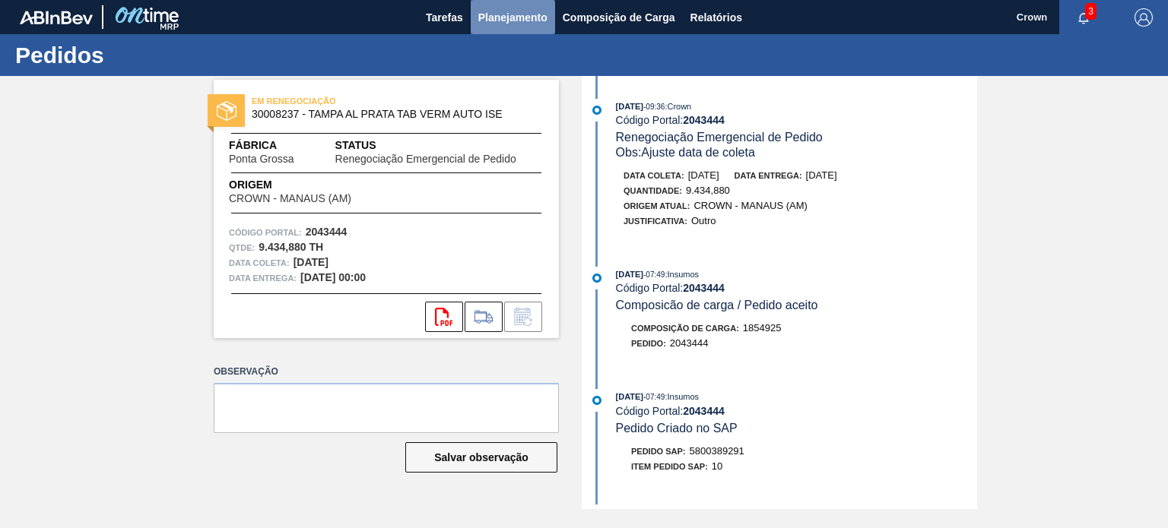
click at [487, 17] on span "Planejamento" at bounding box center [512, 17] width 69 height 18
